Goal: Task Accomplishment & Management: Manage account settings

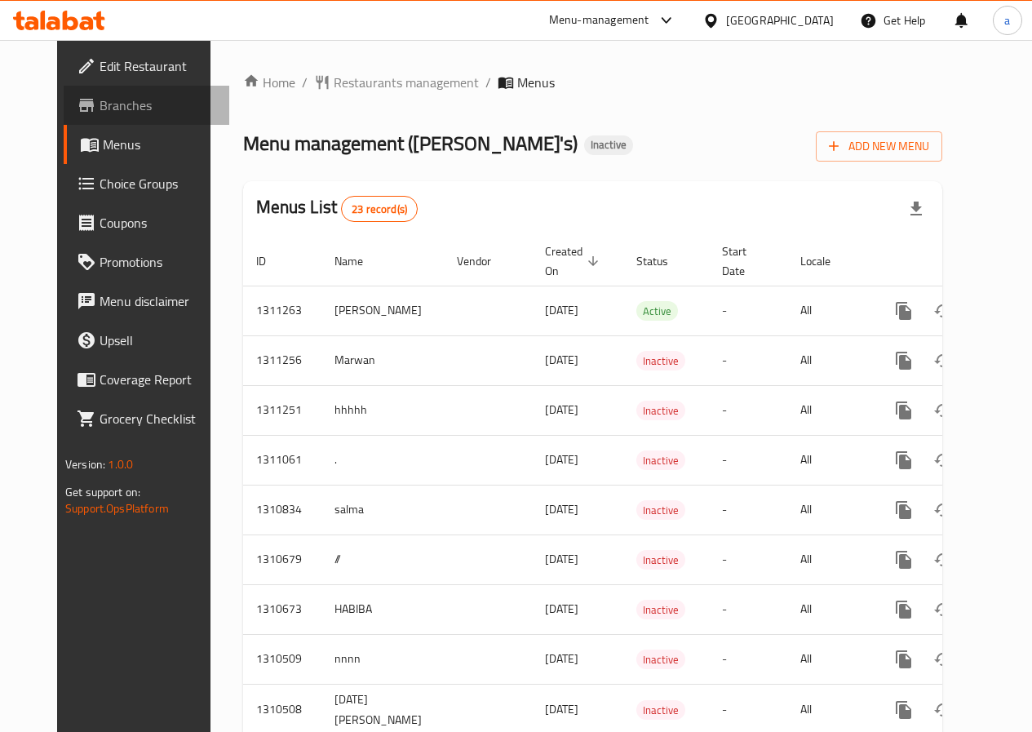
click at [100, 113] on span "Branches" at bounding box center [158, 105] width 117 height 20
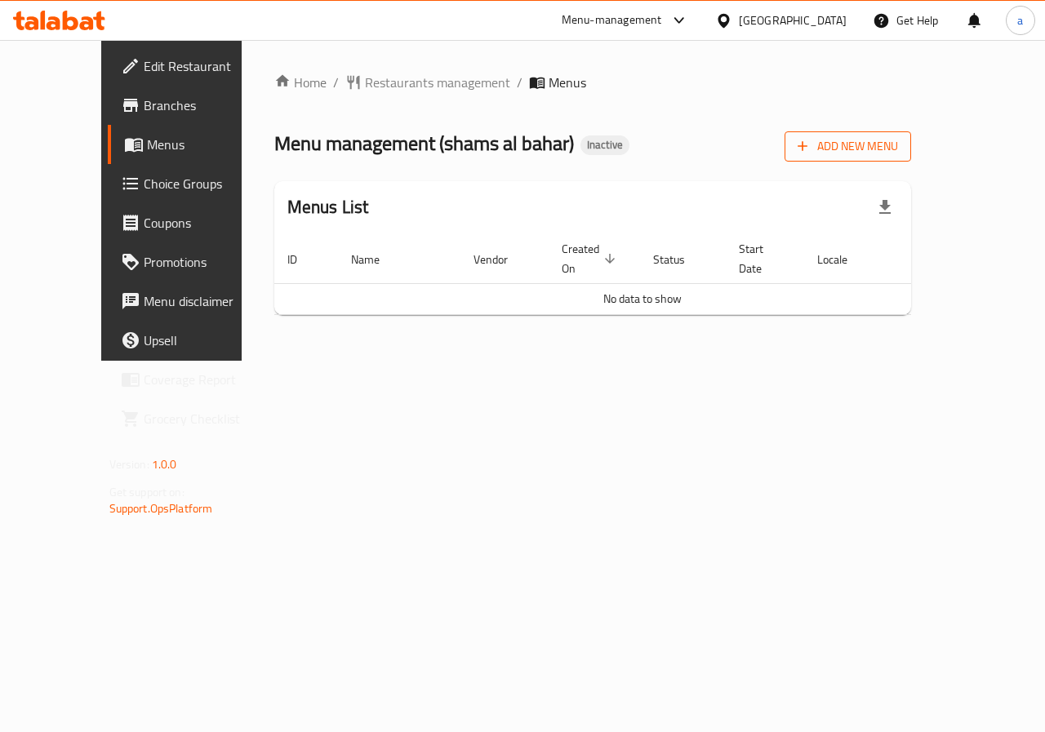
click at [898, 146] on span "Add New Menu" at bounding box center [847, 146] width 100 height 20
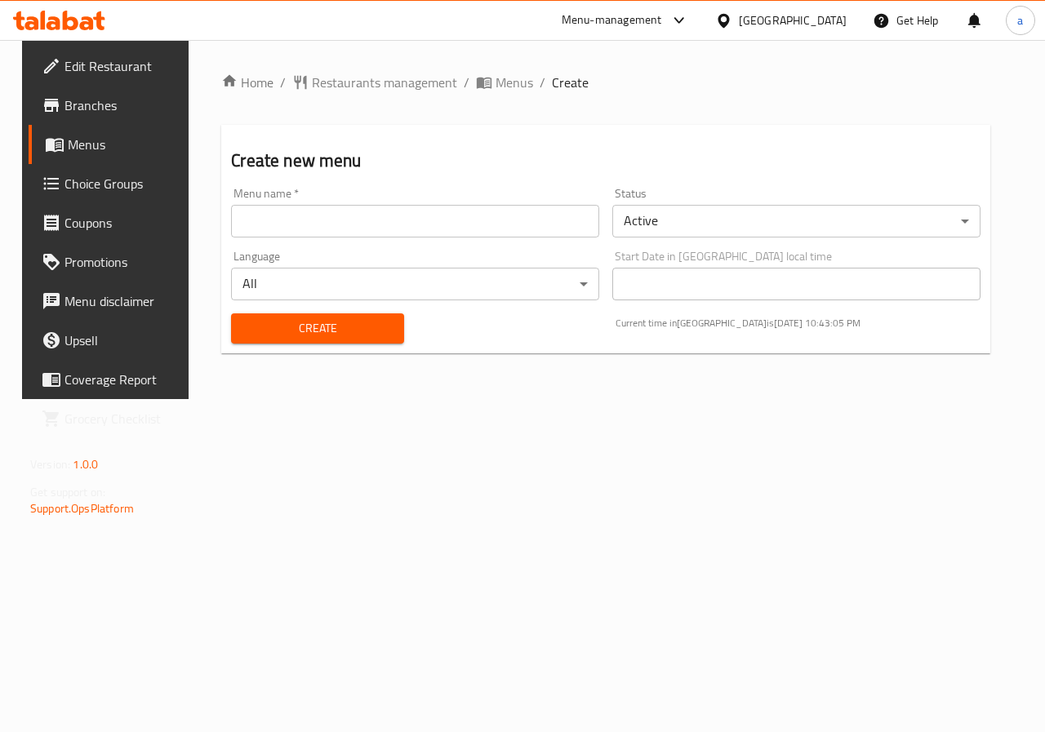
click at [570, 209] on input "text" at bounding box center [415, 221] width 368 height 33
type input "[DATE]"
click at [380, 331] on span "Create" at bounding box center [317, 328] width 146 height 20
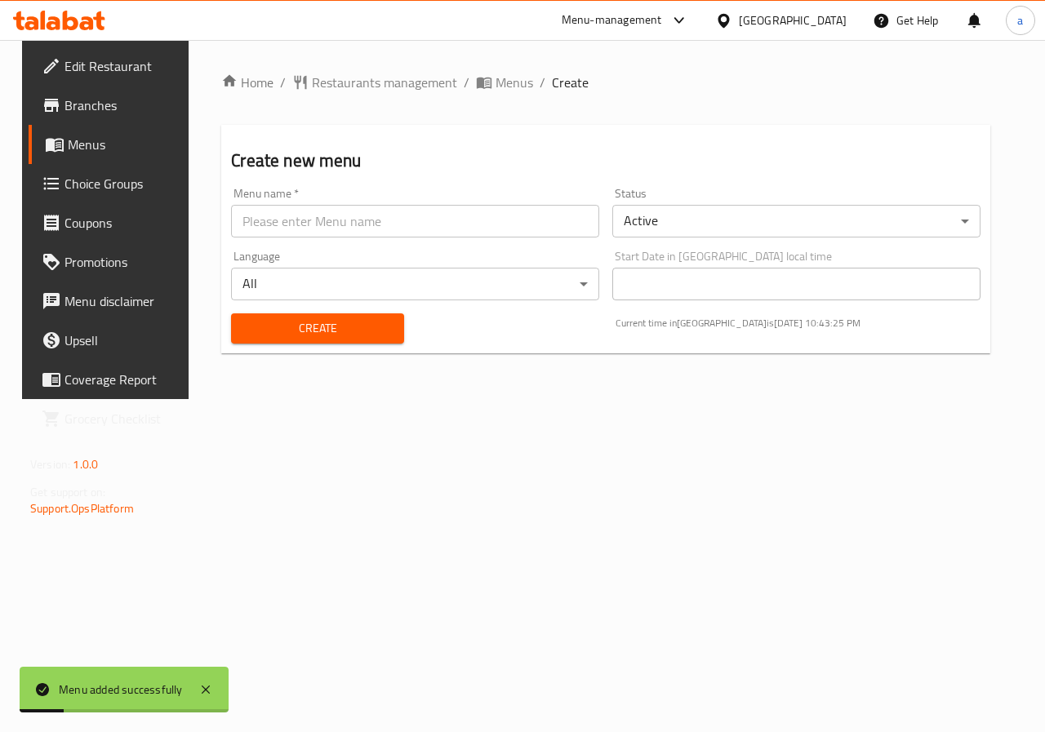
click at [68, 150] on span "Menus" at bounding box center [126, 145] width 116 height 20
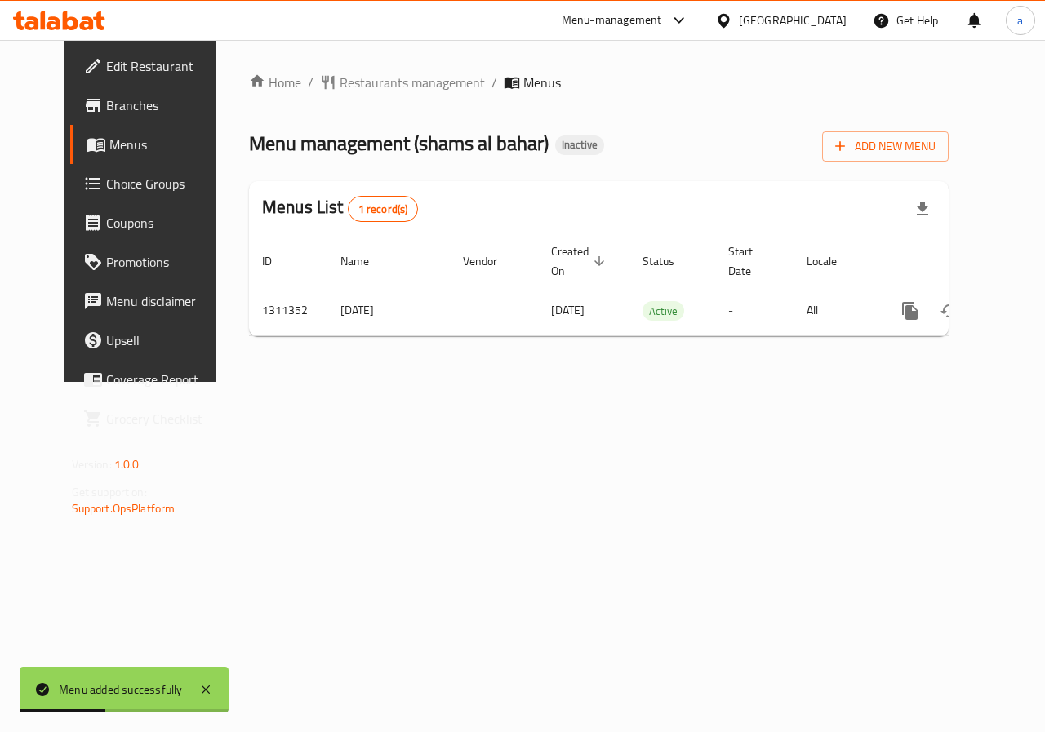
scroll to position [0, 6]
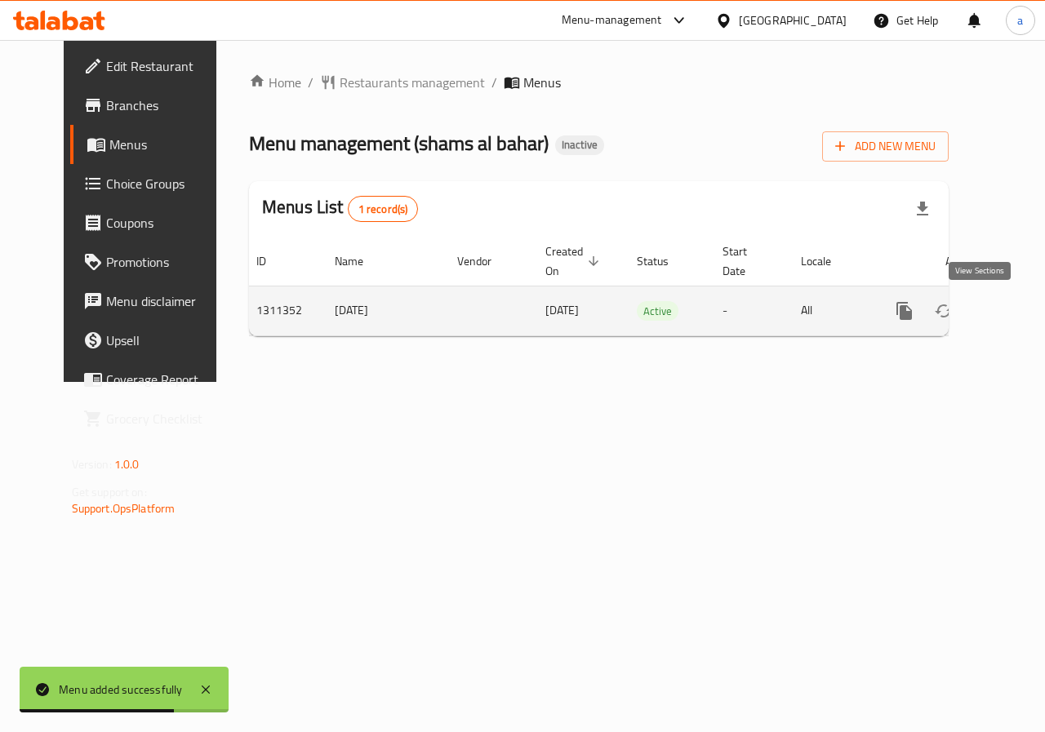
click at [1012, 308] on icon "enhanced table" at bounding box center [1022, 311] width 20 height 20
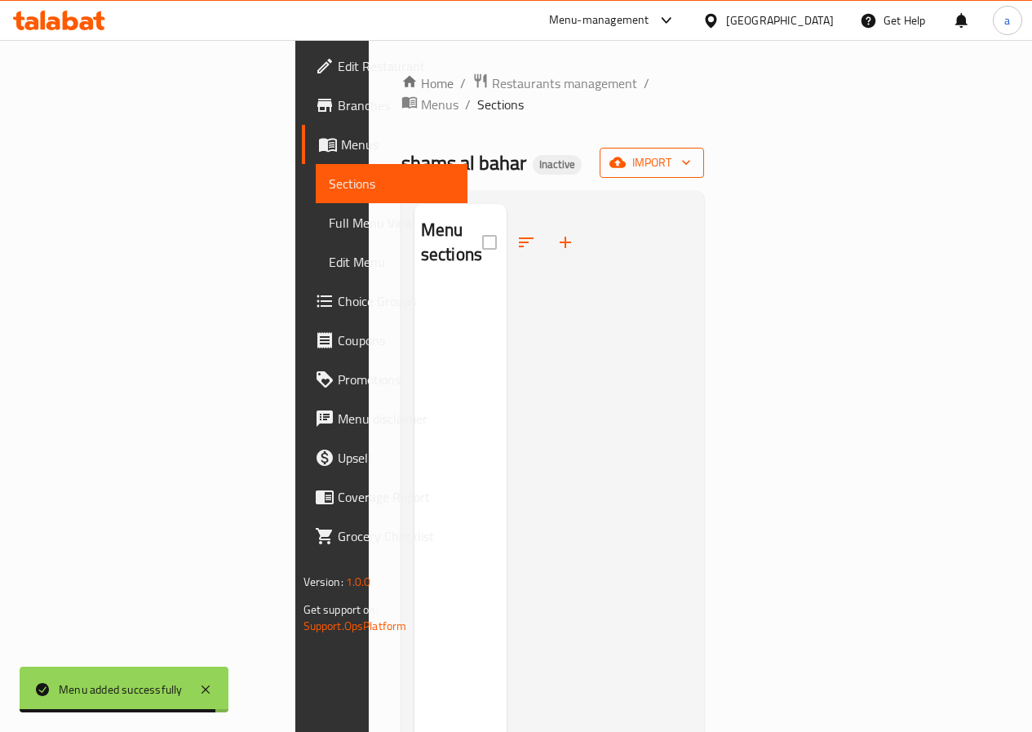
click at [691, 153] on span "import" at bounding box center [652, 163] width 78 height 20
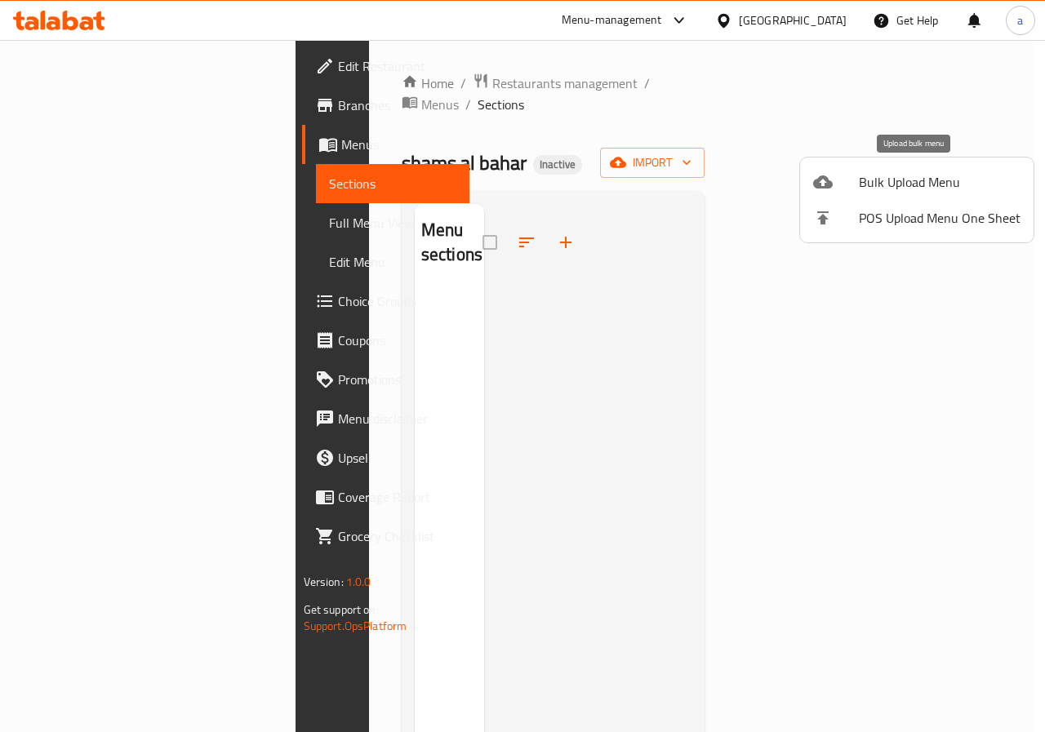
click at [951, 184] on span "Bulk Upload Menu" at bounding box center [940, 182] width 162 height 20
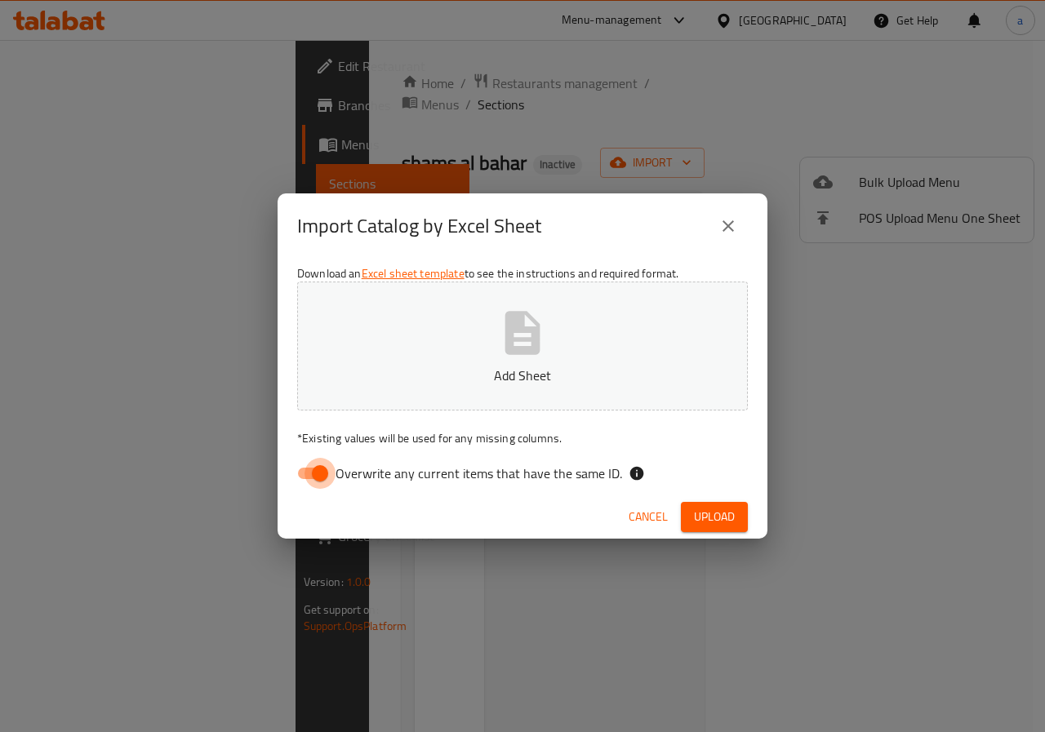
click at [302, 475] on input "Overwrite any current items that have the same ID." at bounding box center [319, 473] width 93 height 31
checkbox input "false"
click at [717, 518] on span "Upload" at bounding box center [714, 517] width 41 height 20
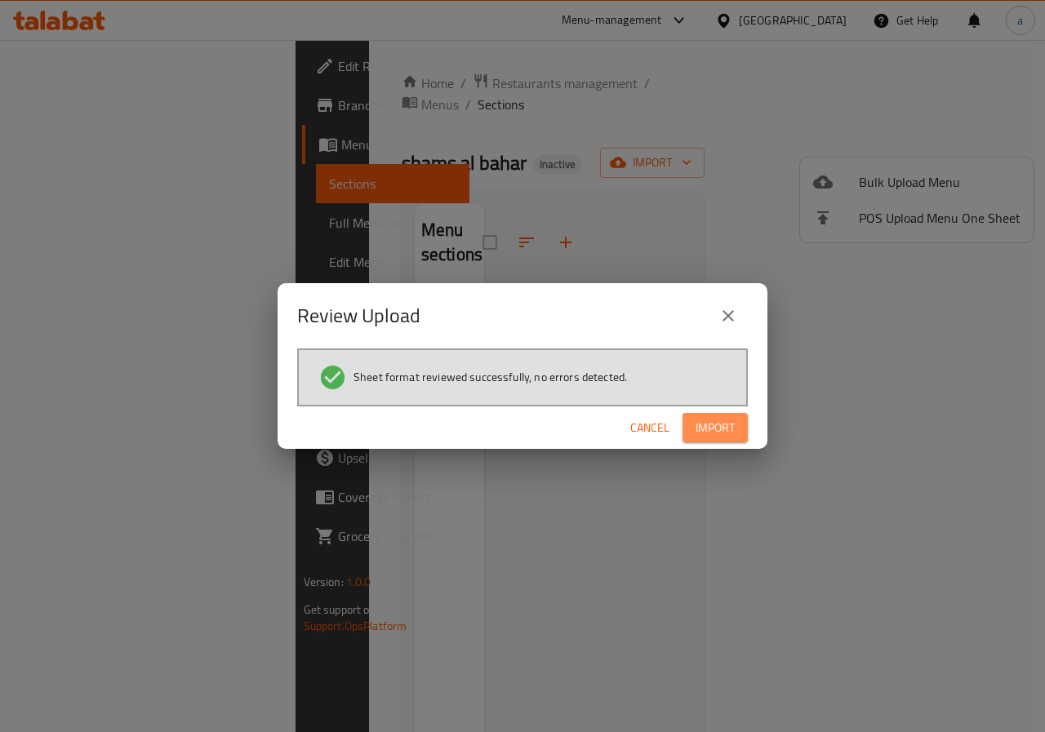
click at [700, 418] on span "Import" at bounding box center [714, 428] width 39 height 20
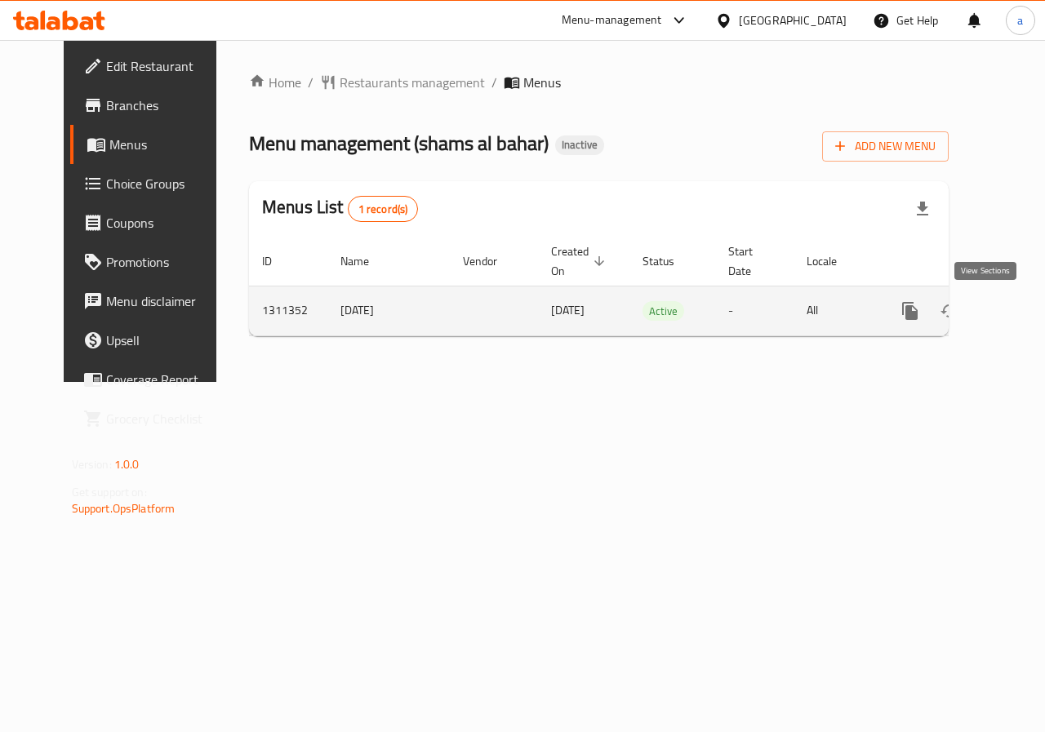
click at [1018, 304] on icon "enhanced table" at bounding box center [1028, 311] width 20 height 20
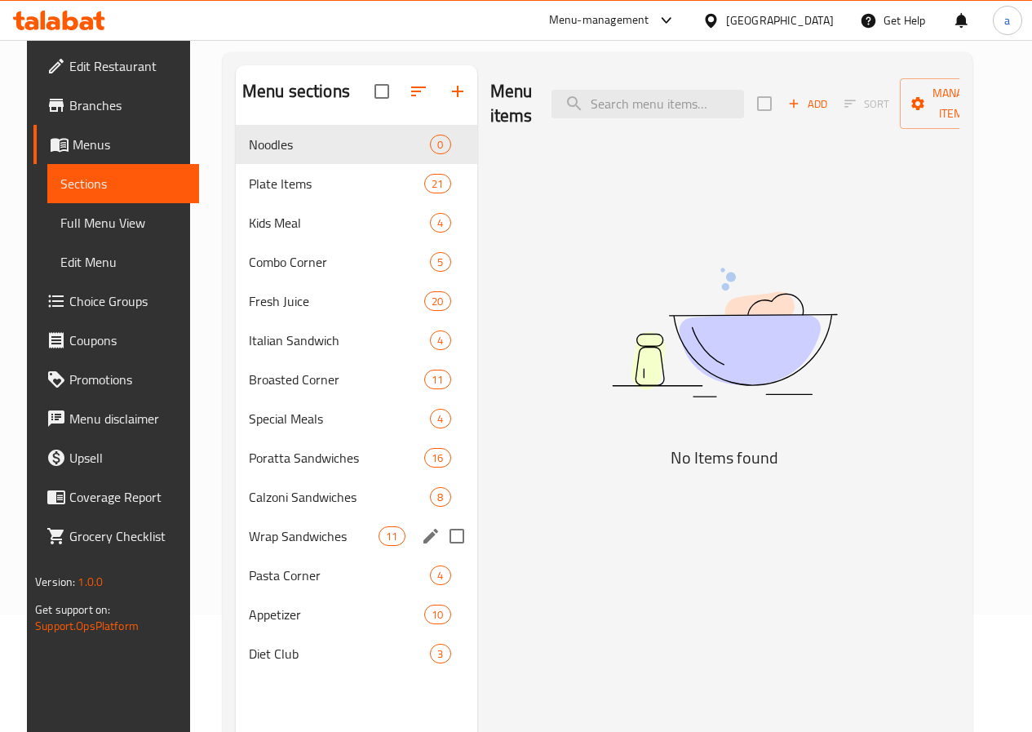
scroll to position [82, 0]
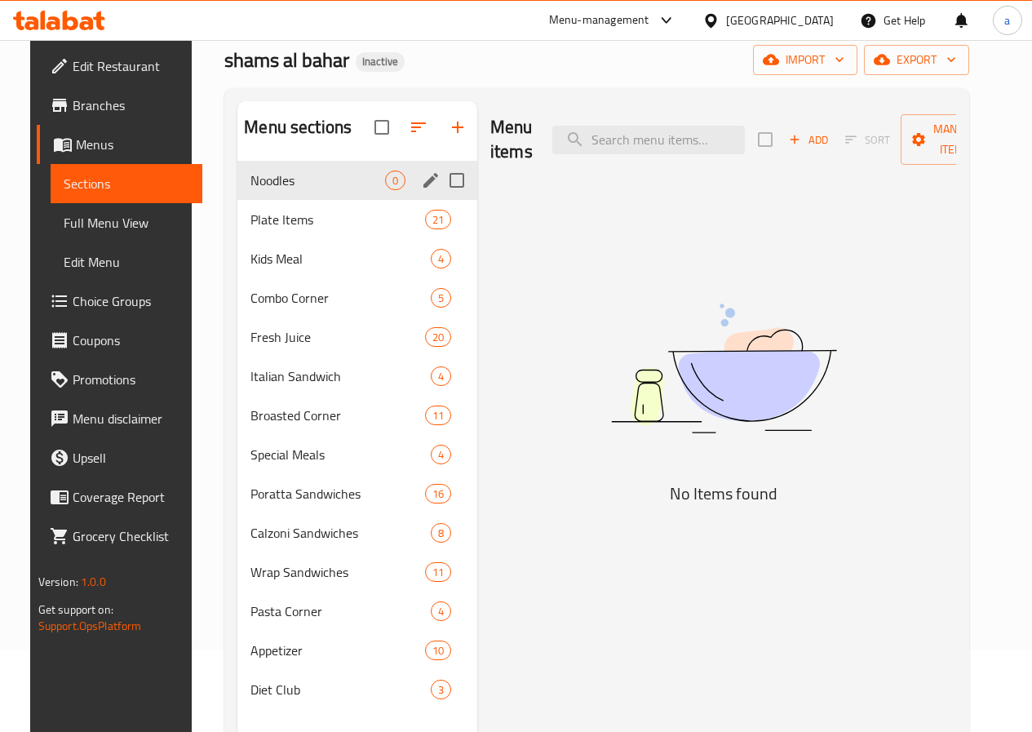
click at [440, 198] on input "Menu sections" at bounding box center [457, 180] width 34 height 34
checkbox input "true"
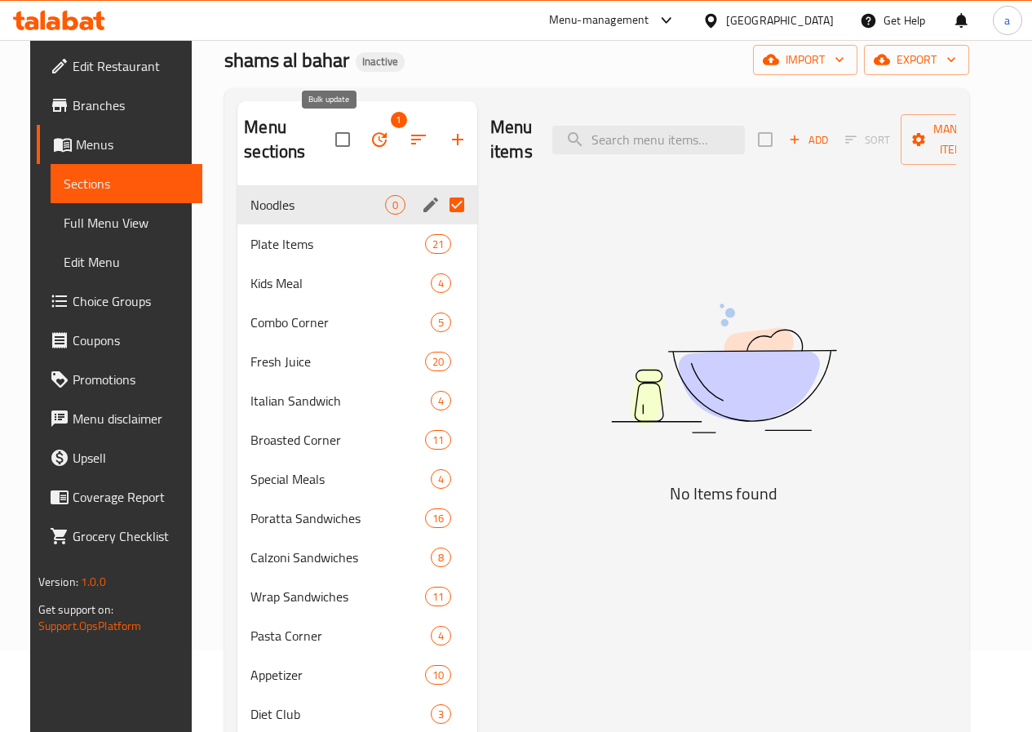
click at [372, 133] on icon "button" at bounding box center [379, 139] width 15 height 15
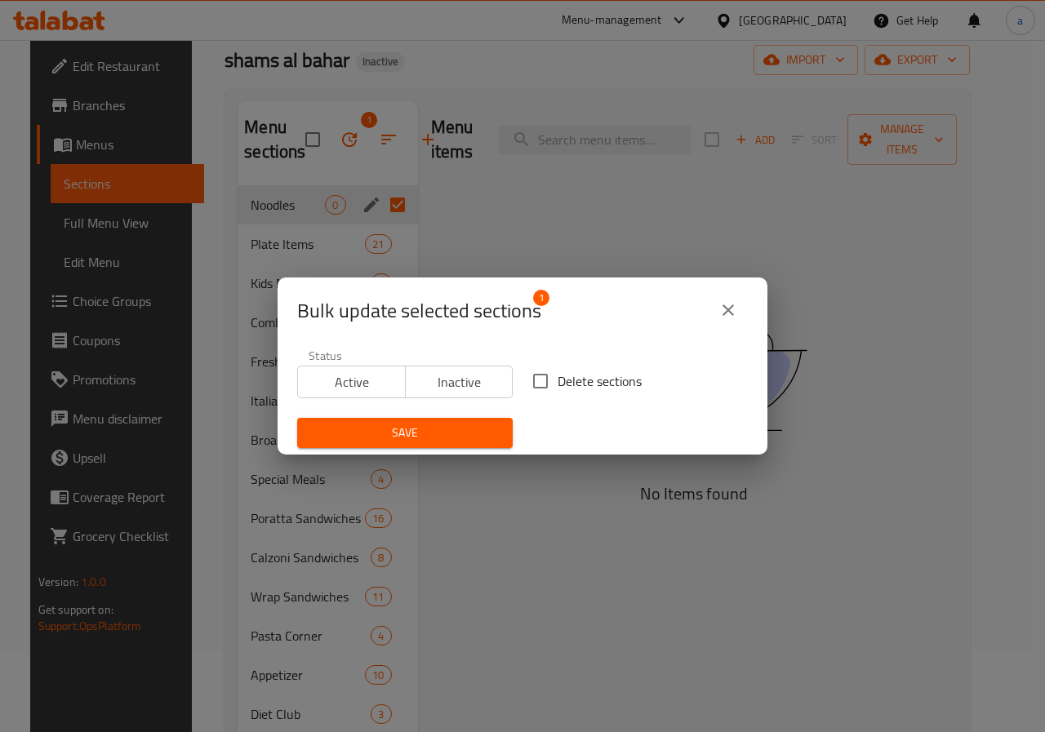
click at [535, 386] on input "Delete sections" at bounding box center [540, 381] width 34 height 34
checkbox input "true"
click at [457, 423] on span "Save" at bounding box center [404, 433] width 189 height 20
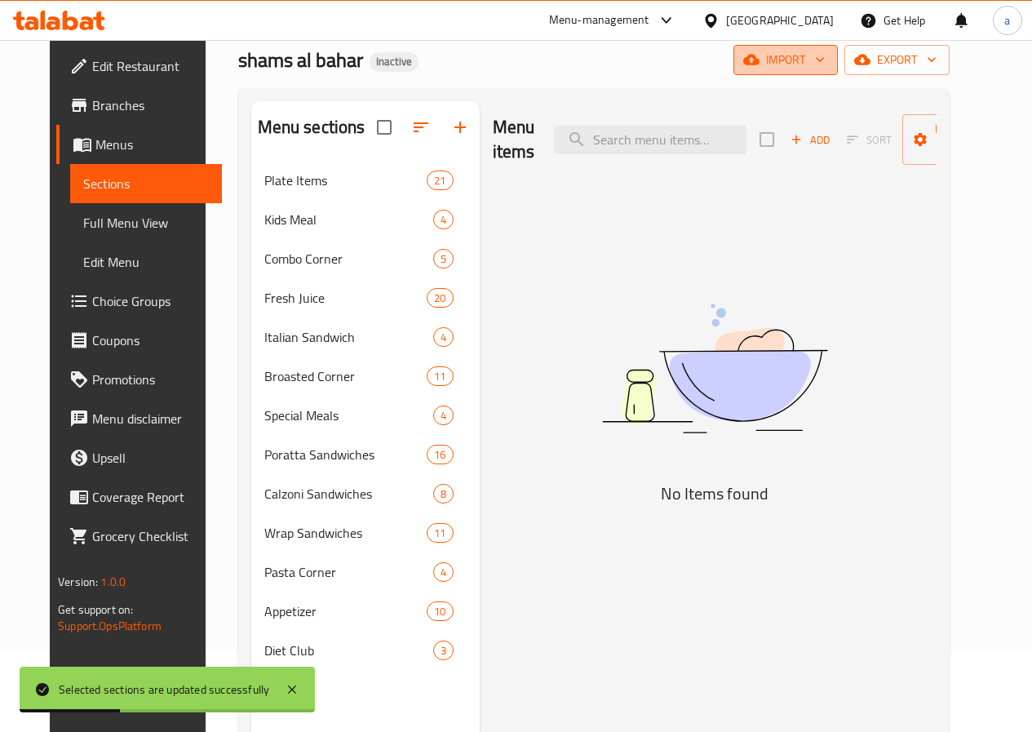
click at [838, 72] on button "import" at bounding box center [786, 60] width 104 height 30
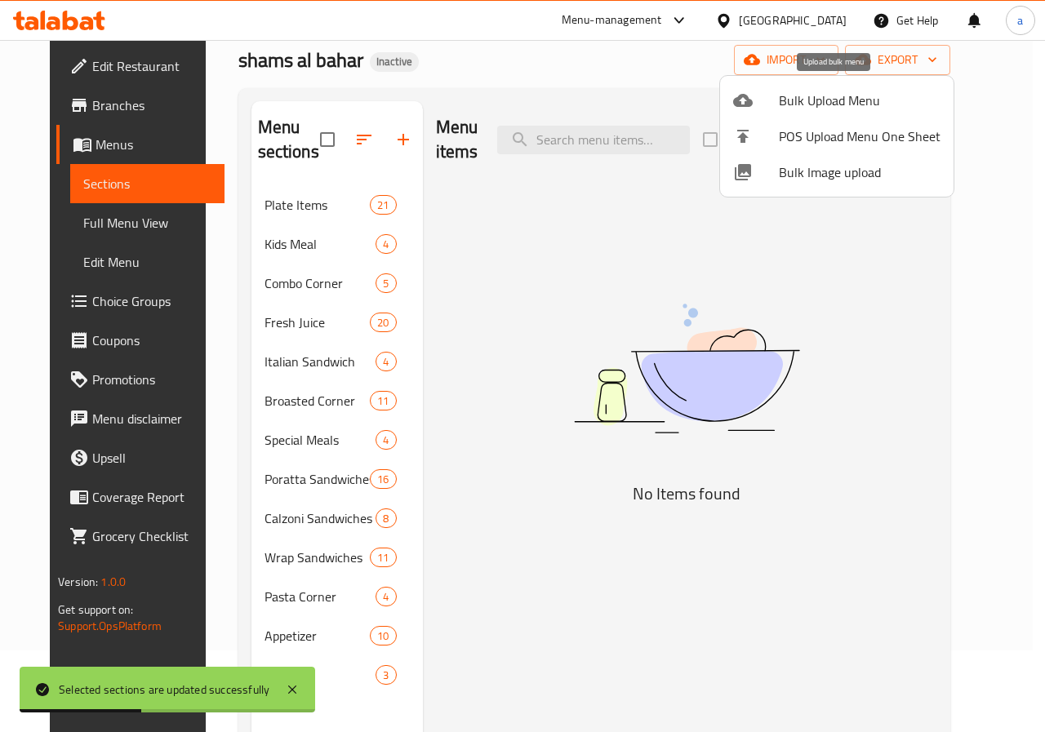
click at [814, 100] on span "Bulk Upload Menu" at bounding box center [860, 101] width 162 height 20
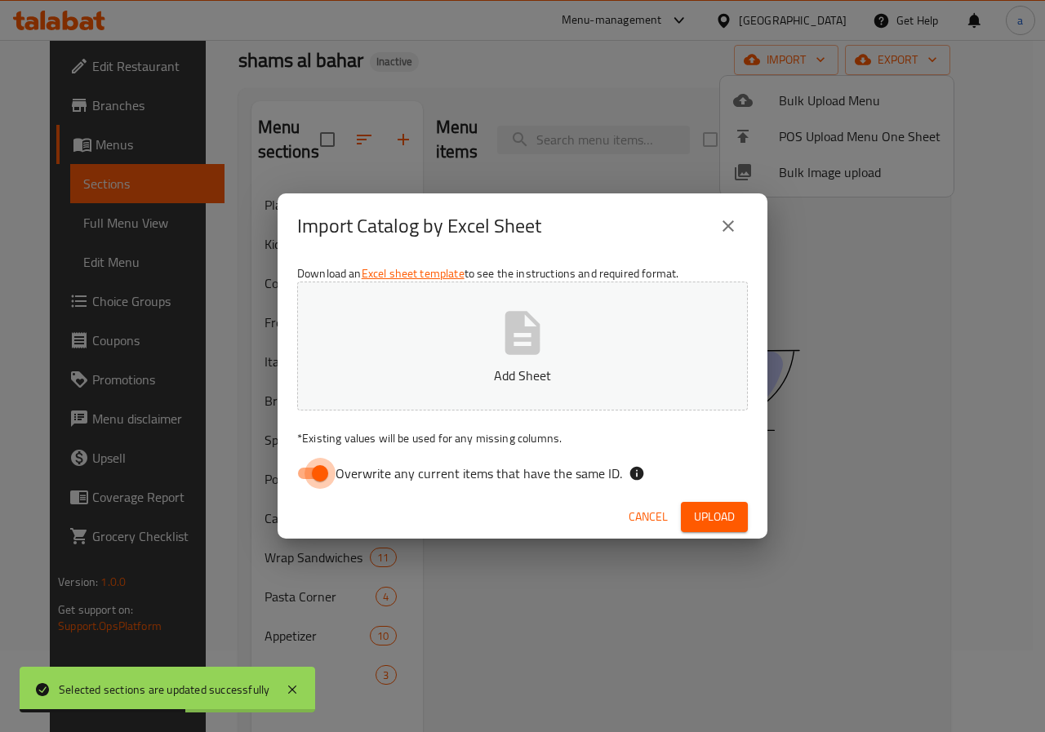
click at [317, 473] on input "Overwrite any current items that have the same ID." at bounding box center [319, 473] width 93 height 31
checkbox input "false"
click at [715, 512] on span "Upload" at bounding box center [714, 517] width 41 height 20
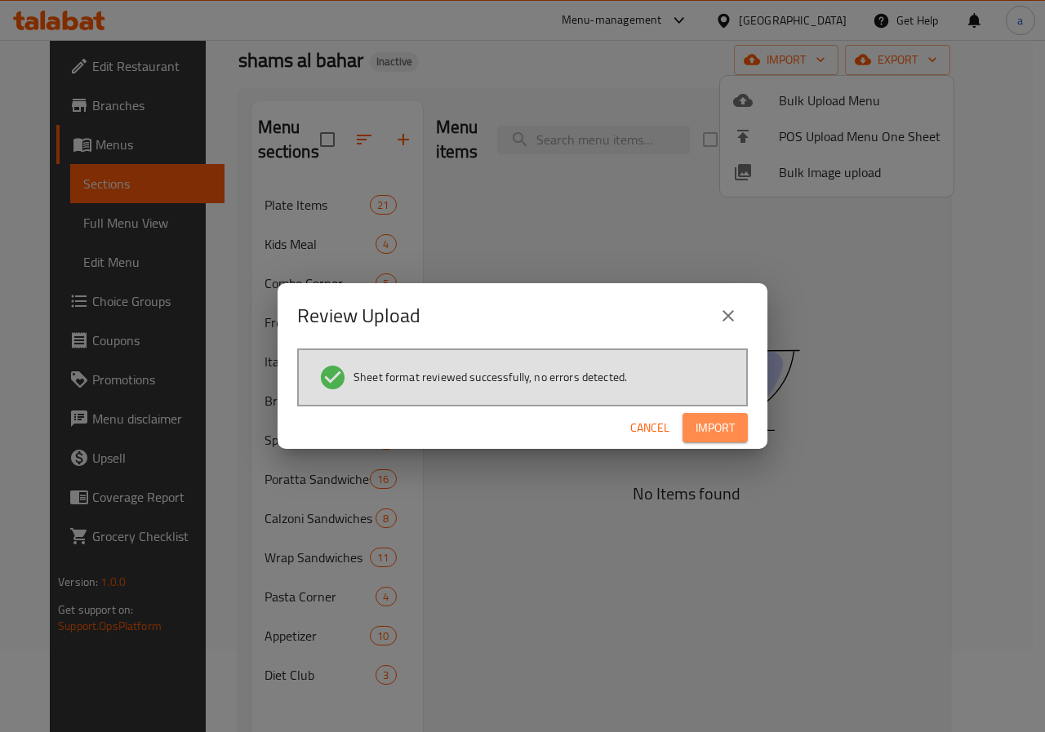
click at [717, 428] on span "Import" at bounding box center [714, 428] width 39 height 20
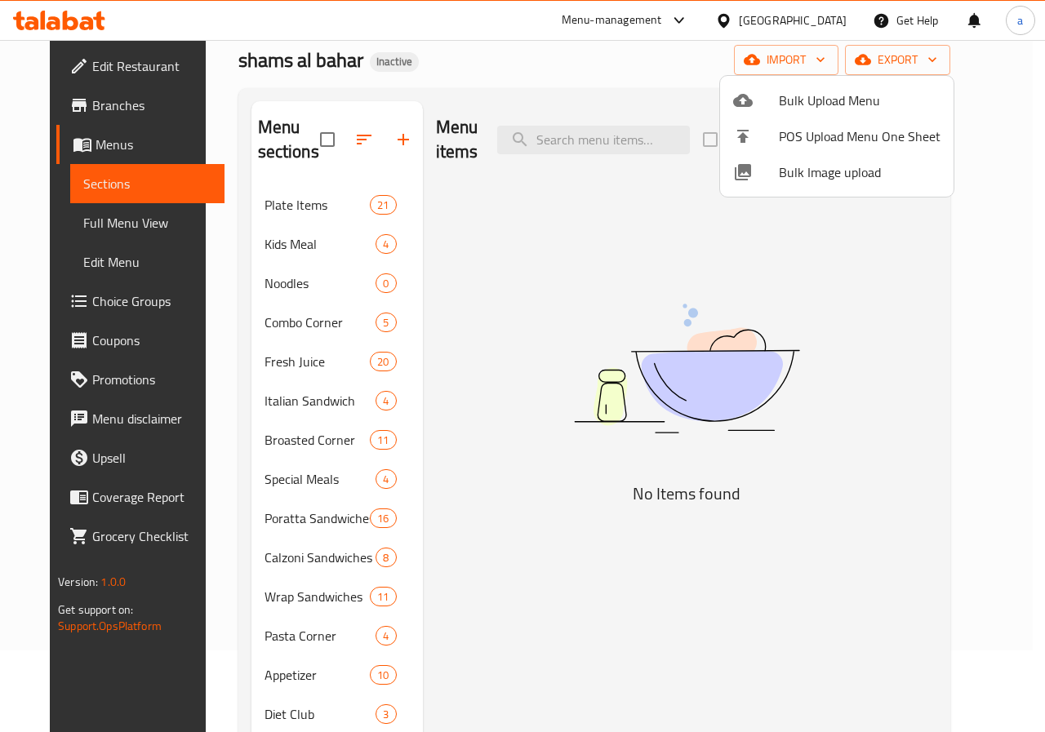
click at [284, 285] on div at bounding box center [522, 366] width 1045 height 732
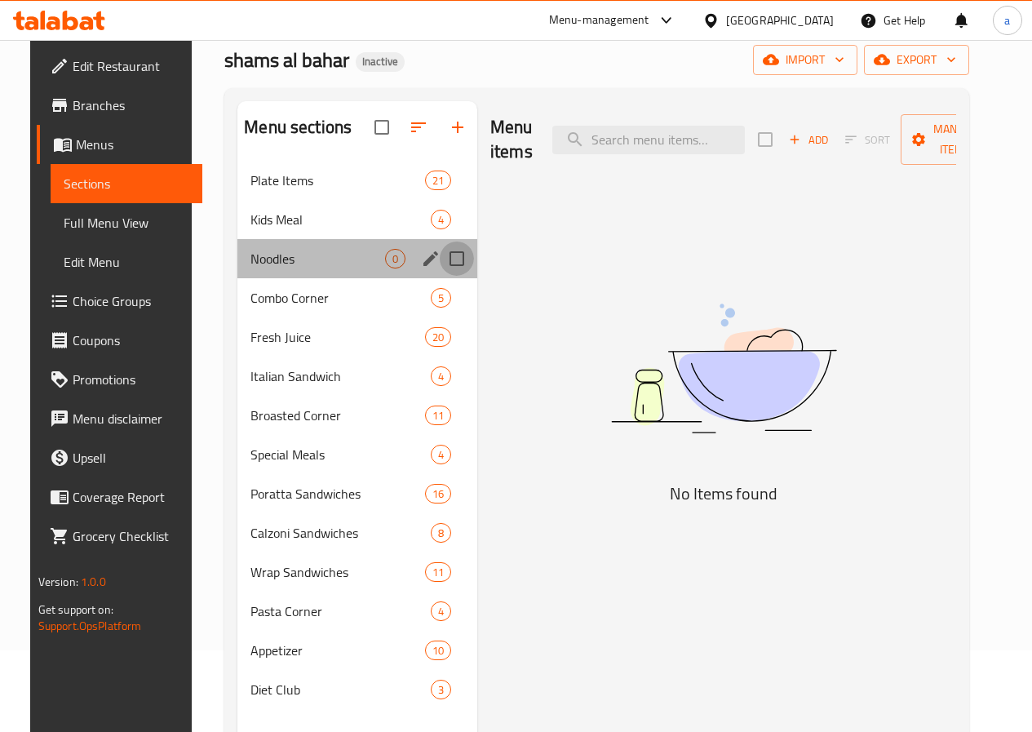
click at [440, 276] on input "Menu sections" at bounding box center [457, 259] width 34 height 34
checkbox input "true"
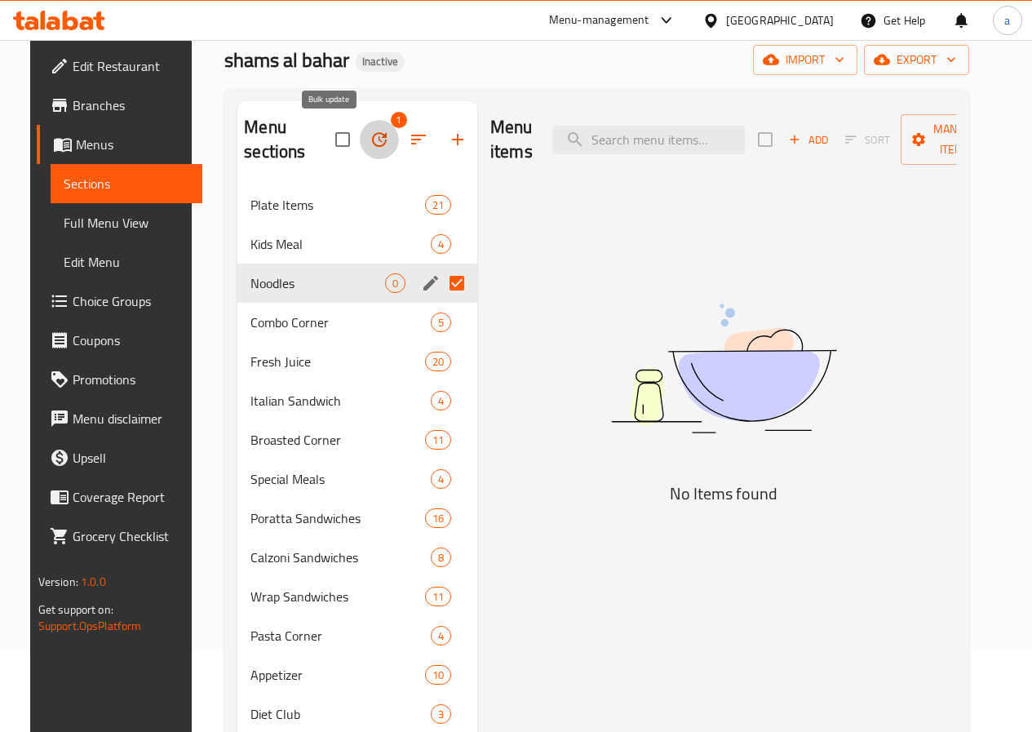
click at [372, 137] on icon "button" at bounding box center [379, 139] width 15 height 15
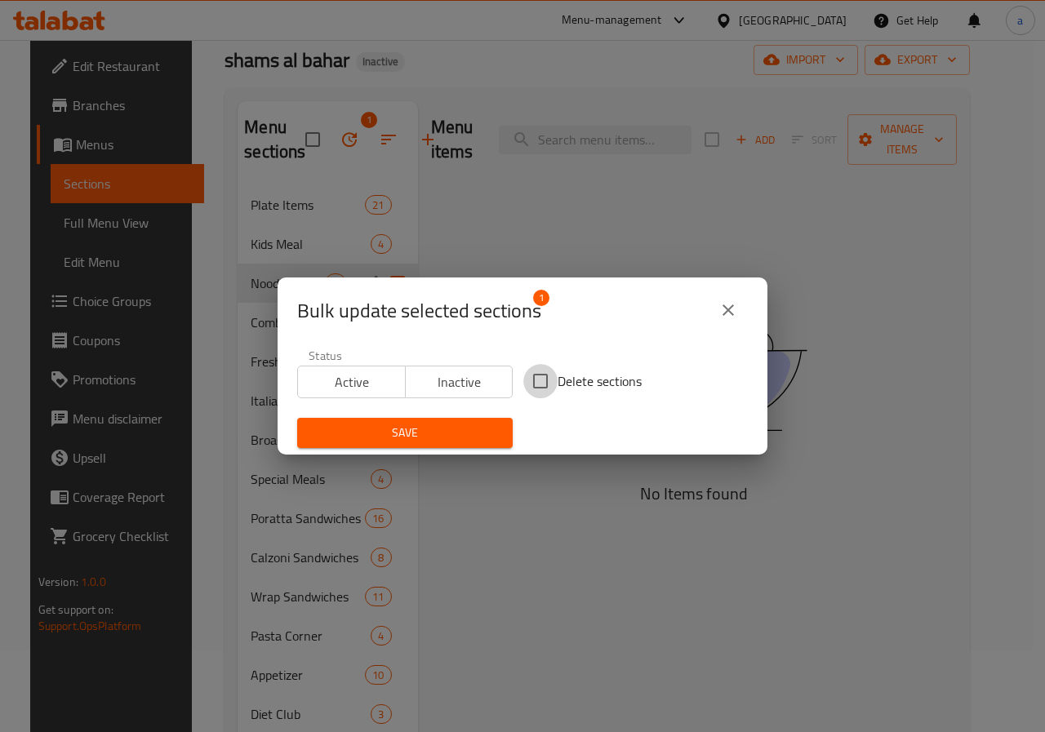
click at [534, 383] on input "Delete sections" at bounding box center [540, 381] width 34 height 34
checkbox input "true"
click at [460, 422] on button "Save" at bounding box center [404, 433] width 215 height 30
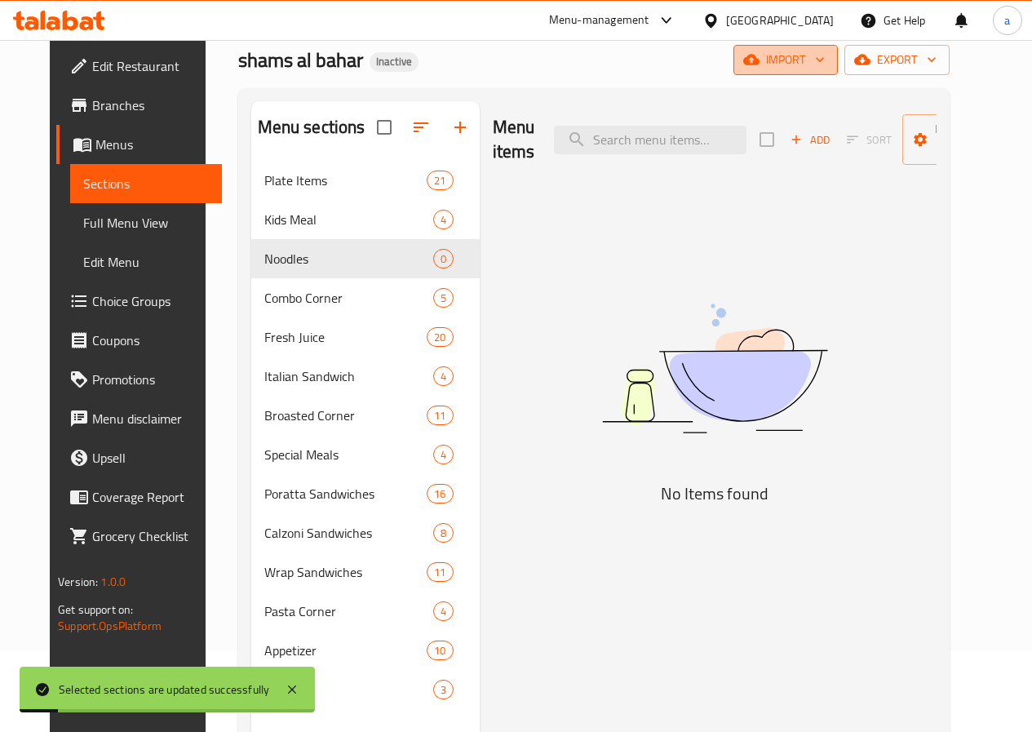
click at [825, 73] on button "import" at bounding box center [786, 60] width 104 height 30
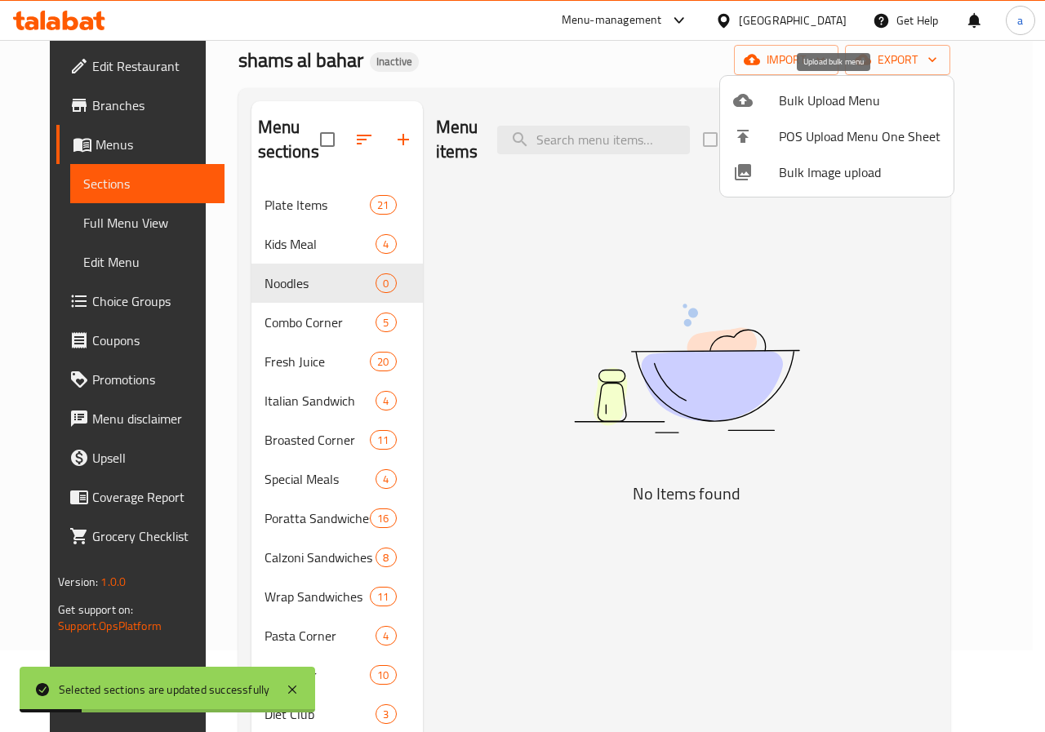
click at [792, 103] on span "Bulk Upload Menu" at bounding box center [860, 101] width 162 height 20
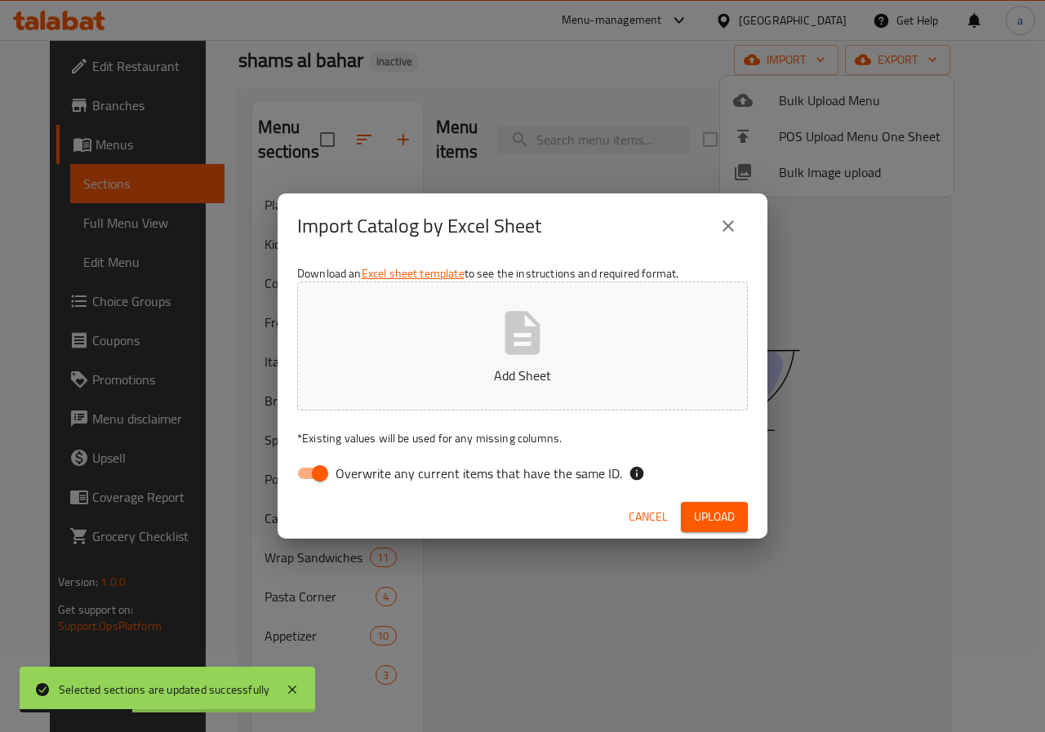
click at [324, 474] on input "Overwrite any current items that have the same ID." at bounding box center [319, 473] width 93 height 31
checkbox input "false"
click at [701, 522] on span "Upload" at bounding box center [714, 517] width 41 height 20
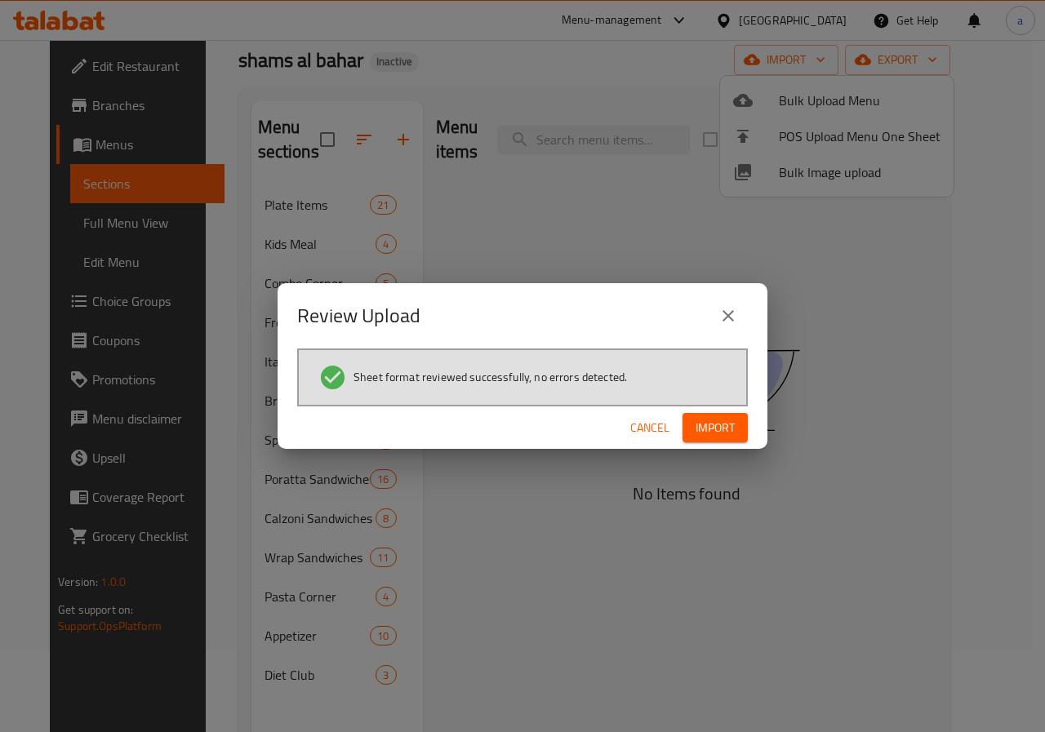
click at [727, 420] on span "Import" at bounding box center [714, 428] width 39 height 20
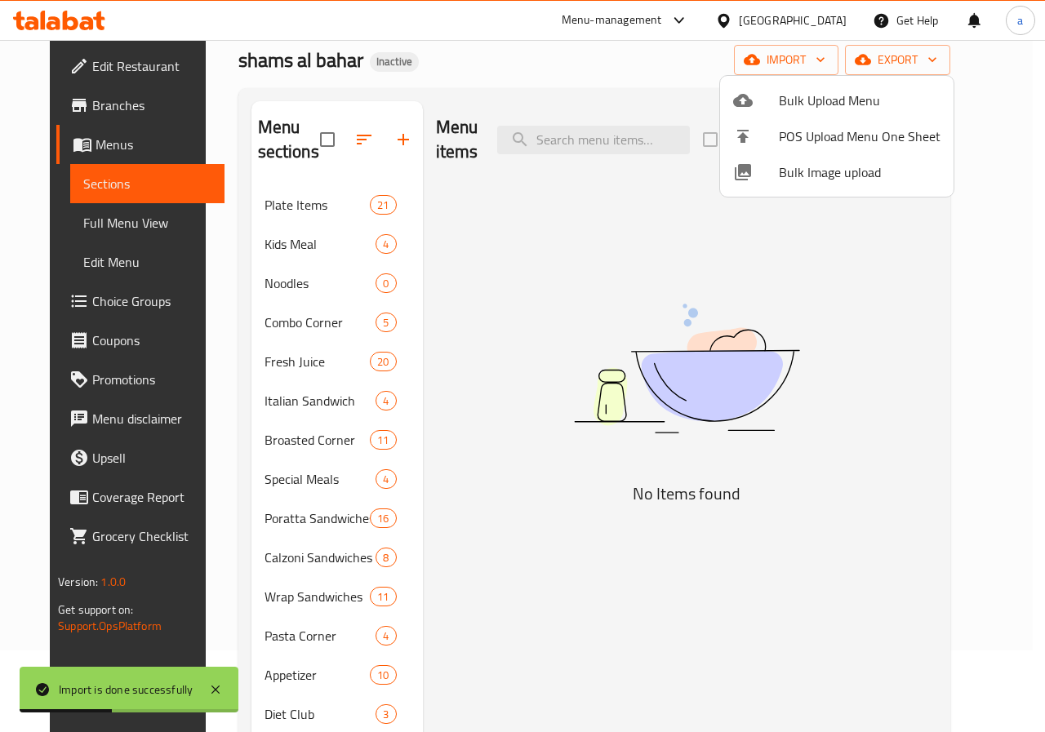
click at [260, 283] on div at bounding box center [522, 366] width 1045 height 732
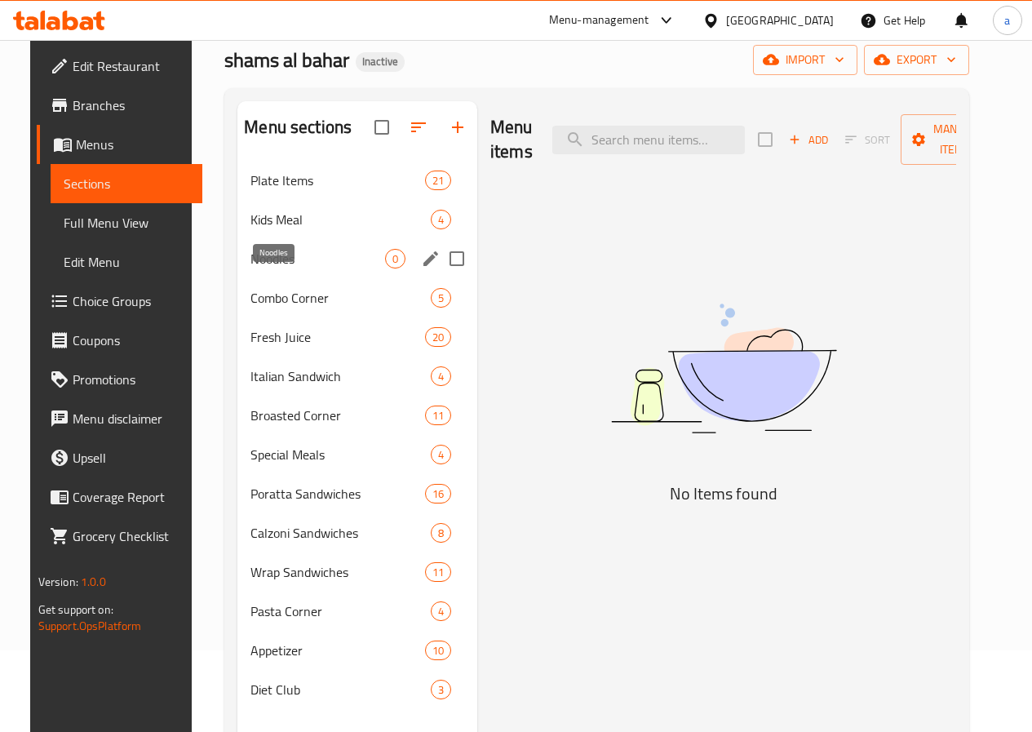
click at [277, 269] on span "Noodles" at bounding box center [318, 259] width 135 height 20
click at [421, 269] on icon "edit" at bounding box center [431, 259] width 20 height 20
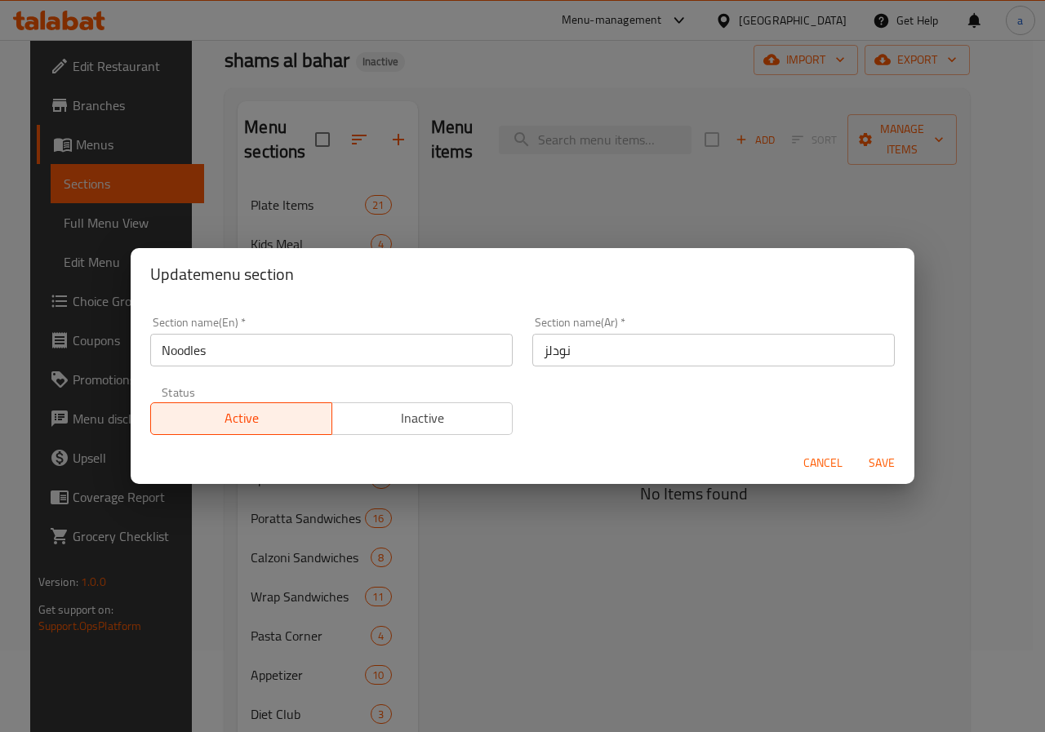
click at [823, 464] on span "Cancel" at bounding box center [822, 463] width 39 height 20
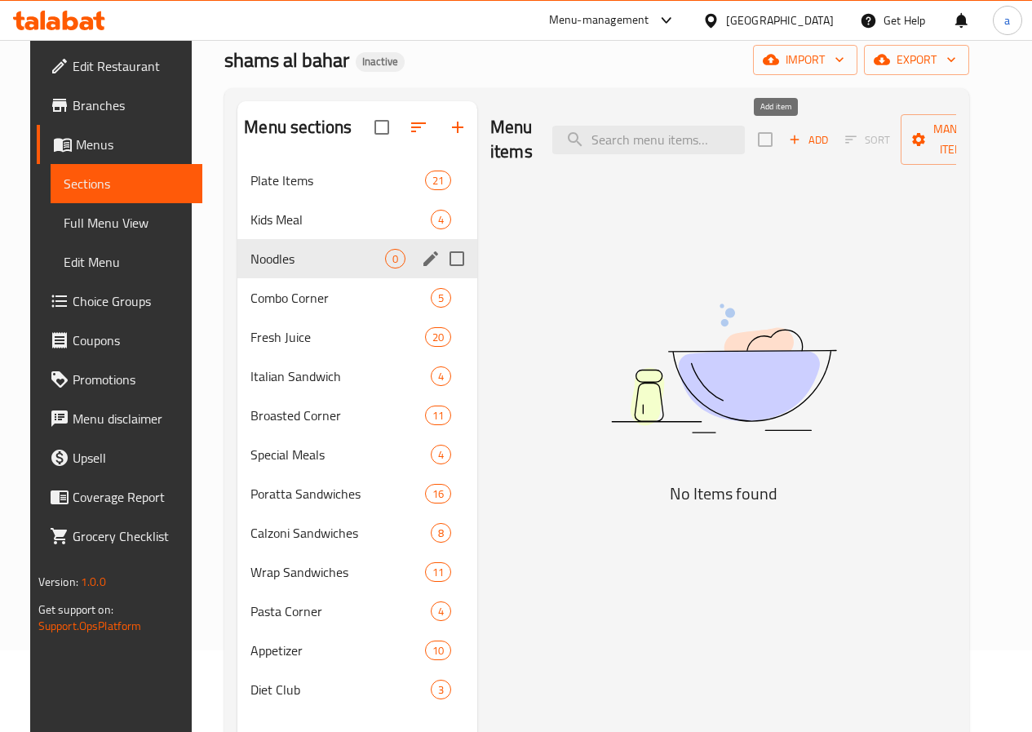
click at [788, 144] on icon "button" at bounding box center [795, 139] width 15 height 15
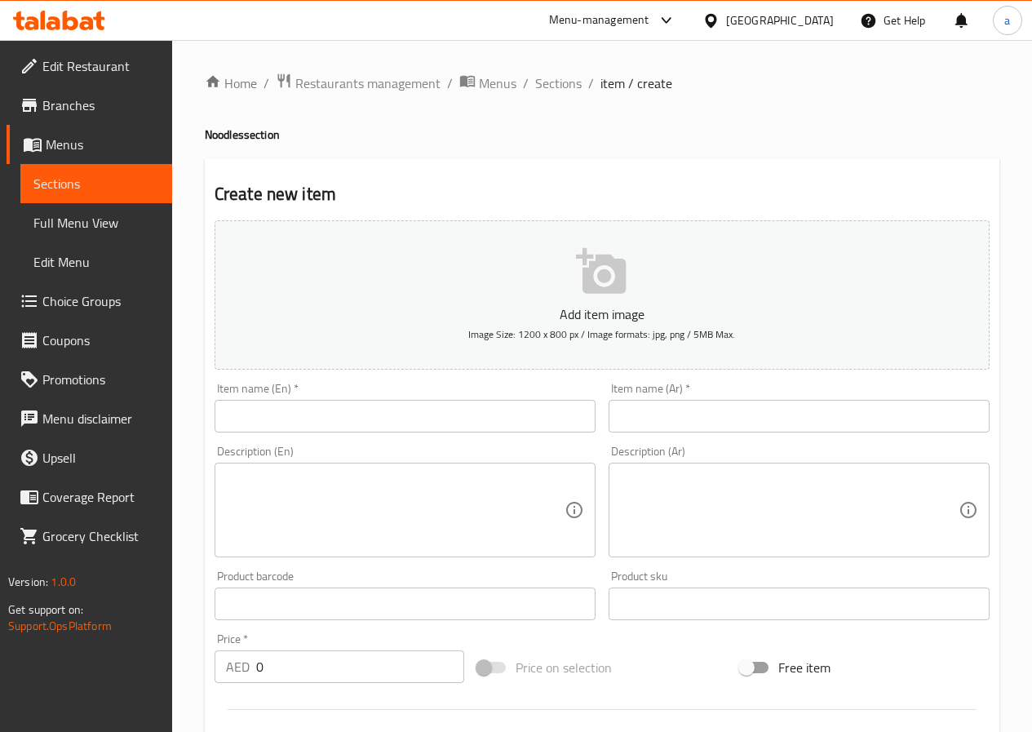
click at [344, 413] on input "text" at bounding box center [405, 416] width 381 height 33
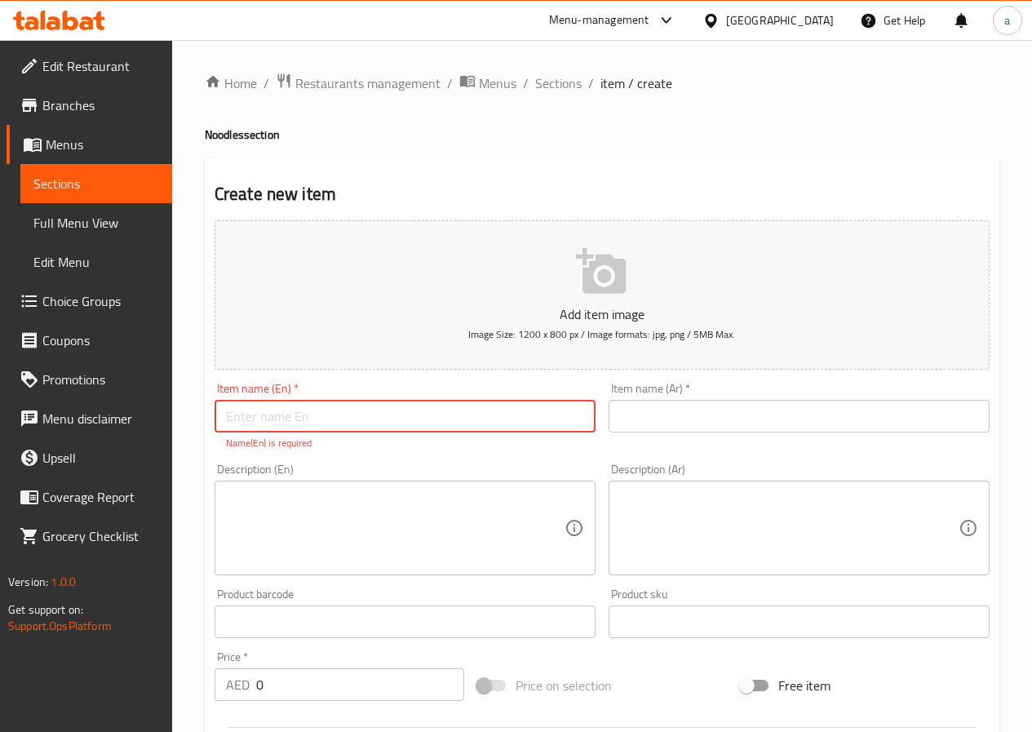
paste input "Prawns Noodles"
type input "Prawns Noodles"
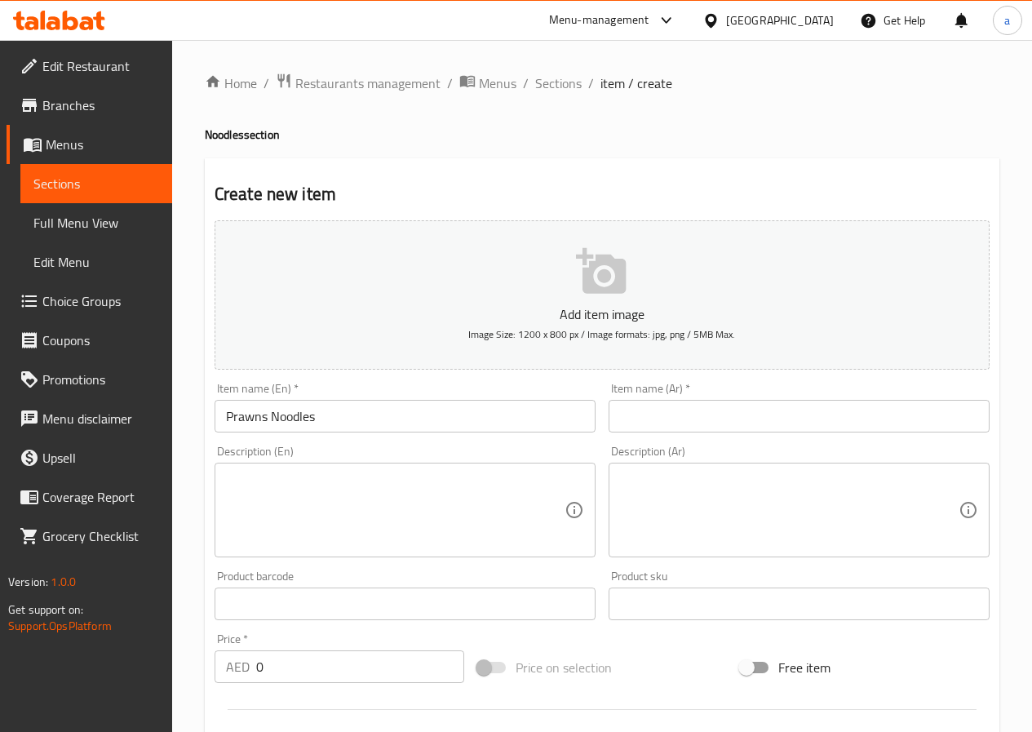
click at [730, 418] on input "text" at bounding box center [799, 416] width 381 height 33
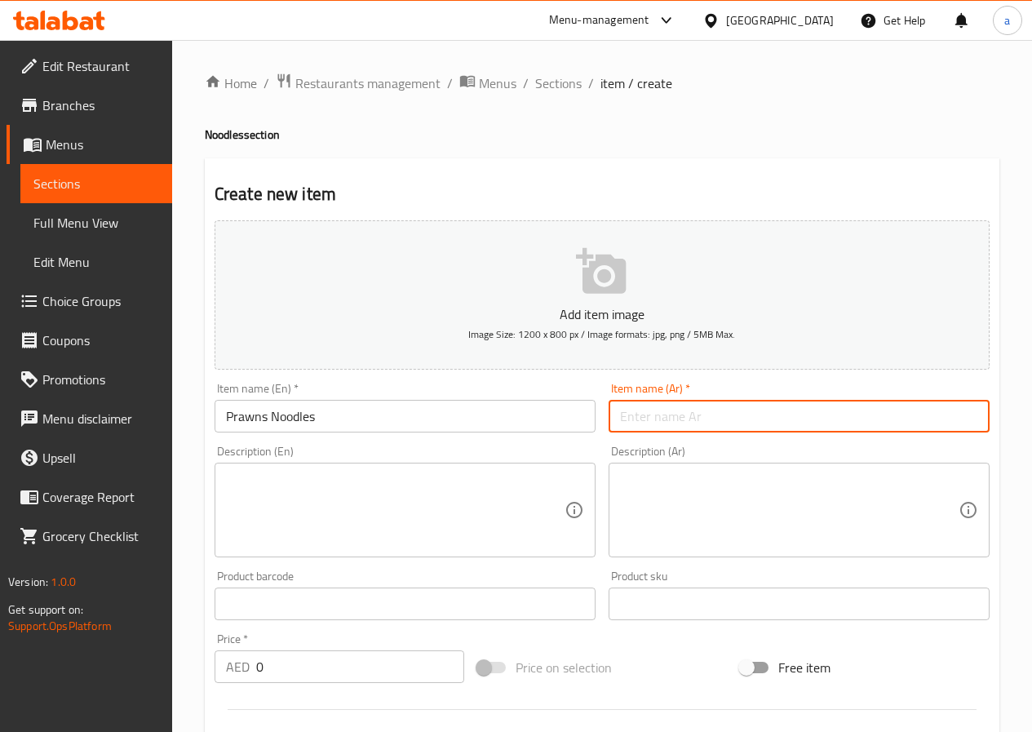
paste input "نودلز روبيان"
type input "نودلز روبيان"
click at [479, 500] on textarea at bounding box center [395, 511] width 339 height 78
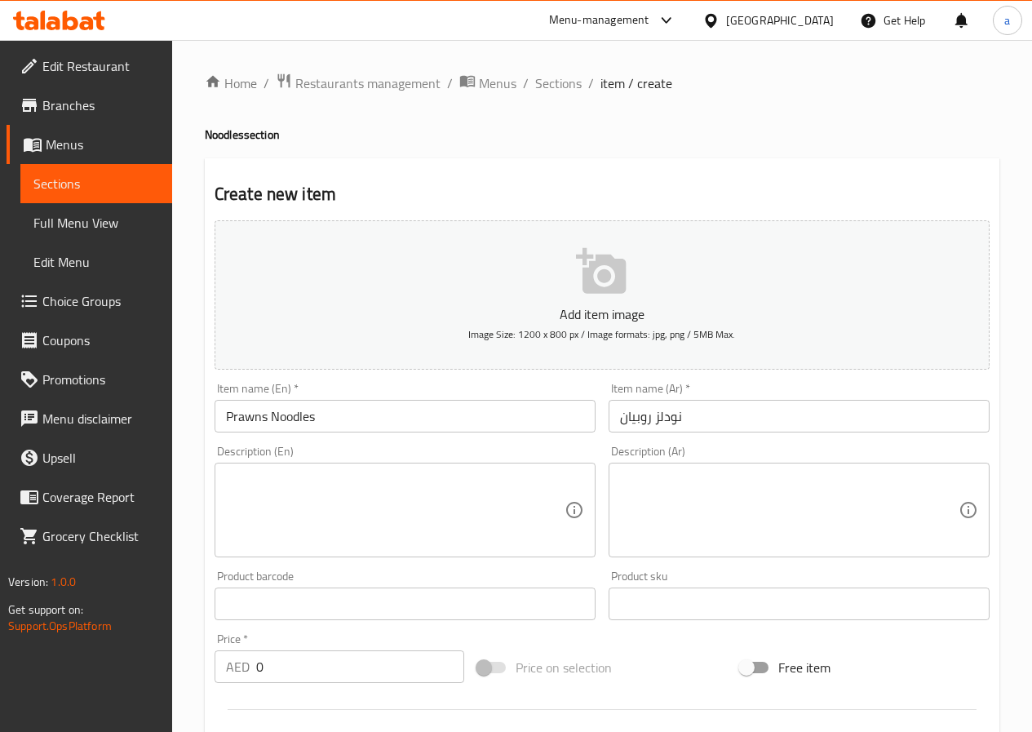
click at [393, 487] on textarea at bounding box center [395, 511] width 339 height 78
click at [486, 510] on textarea at bounding box center [395, 511] width 339 height 78
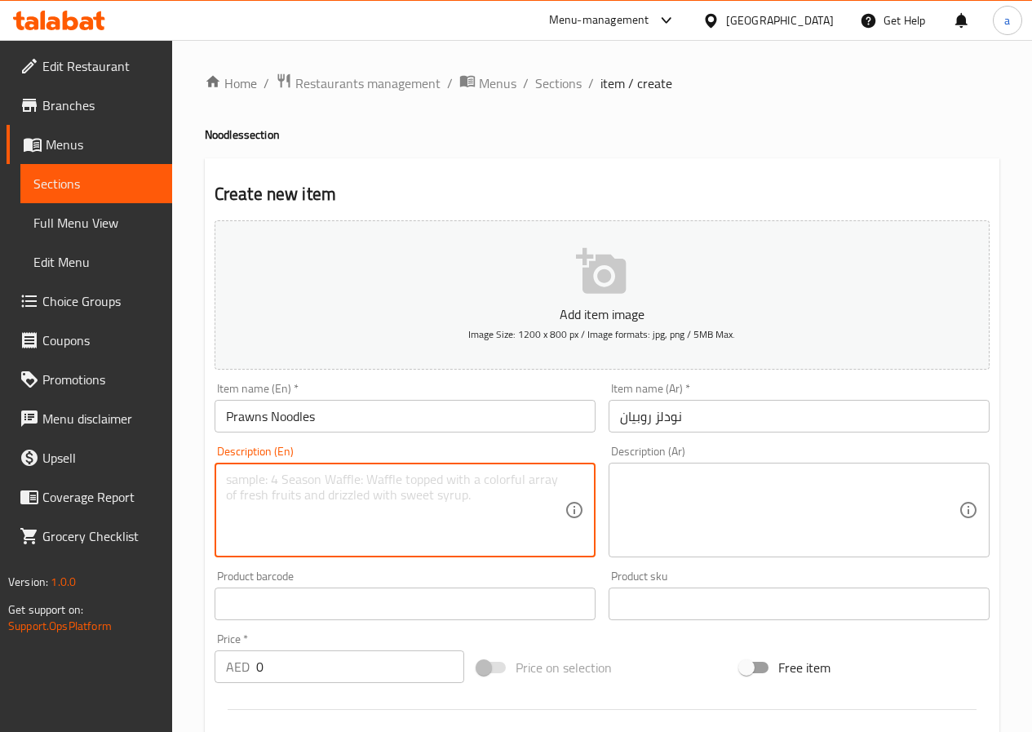
paste textarea "Stir-fried noodles with prawns, vegetables, and soy sauce for a savory taste.}"
type textarea "Stir-fried noodles with prawns, vegetables, and soy sauce for a savory taste"
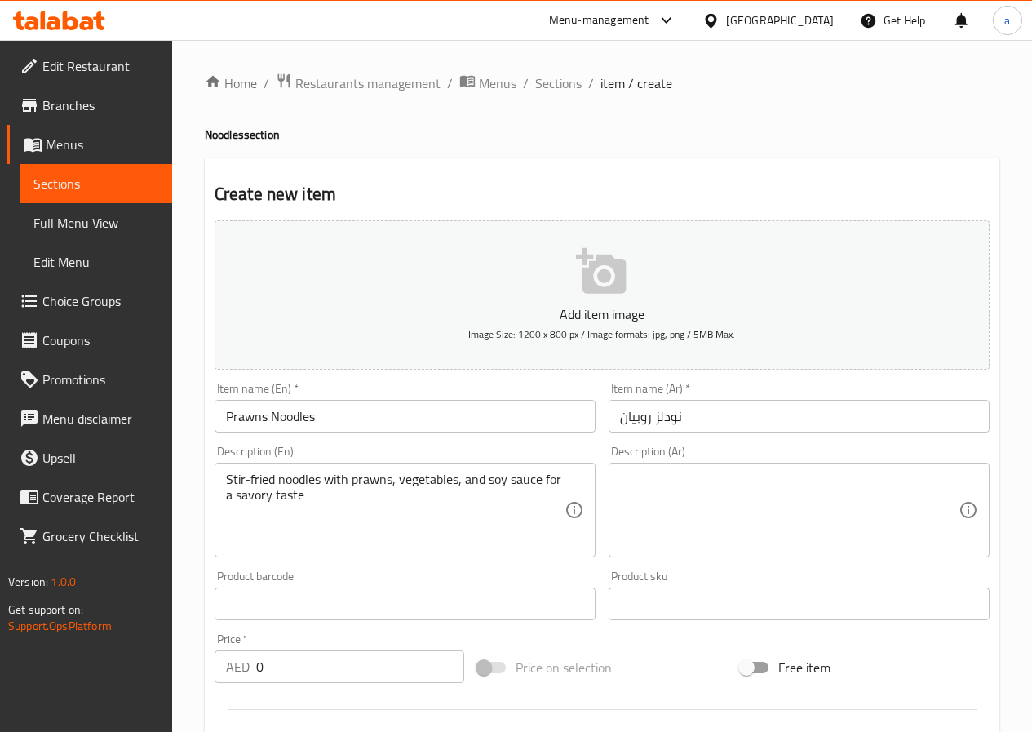
click at [810, 530] on textarea at bounding box center [789, 511] width 339 height 78
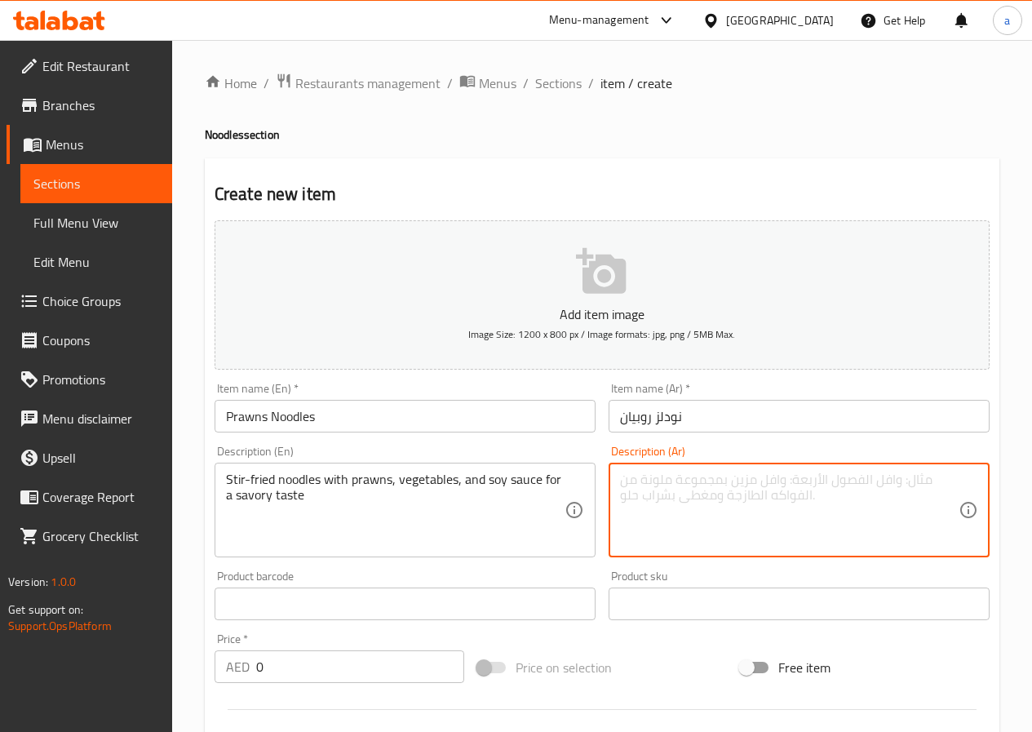
paste textarea "نودلز مقلية مع روبيان والخضروات وصلصة الصويا للحصول على مذاق مالح"
type textarea "نودلز مقلية مع روبيان والخضروات وصلصة الصويا للحصول على مذاق مالح"
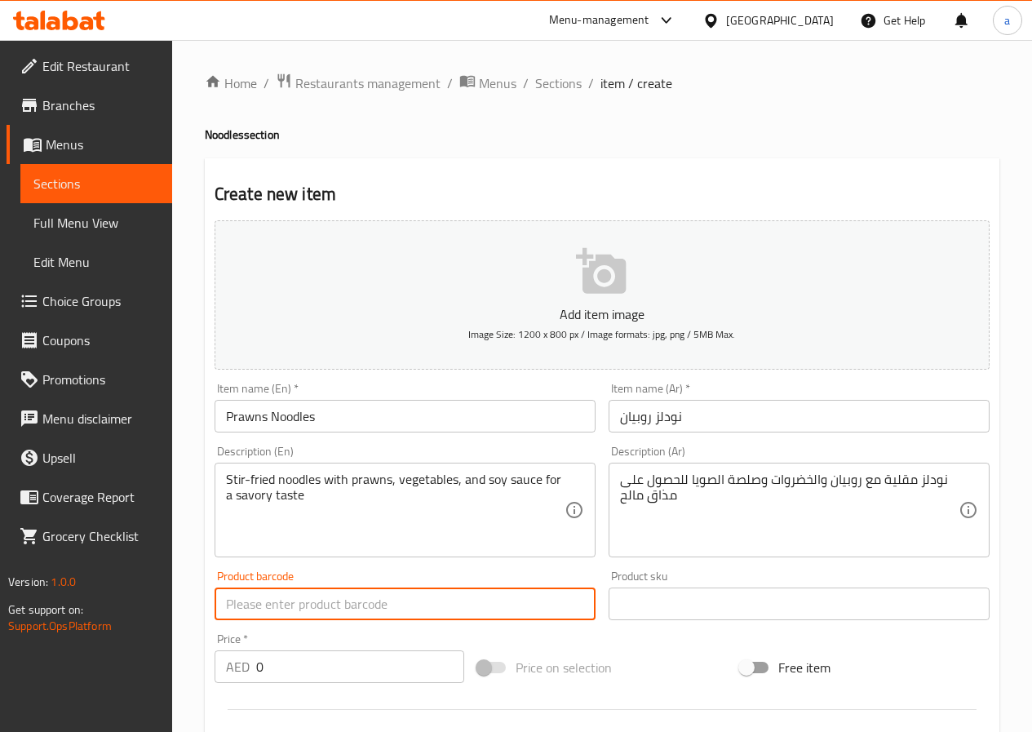
click at [475, 597] on input "text" at bounding box center [405, 604] width 381 height 33
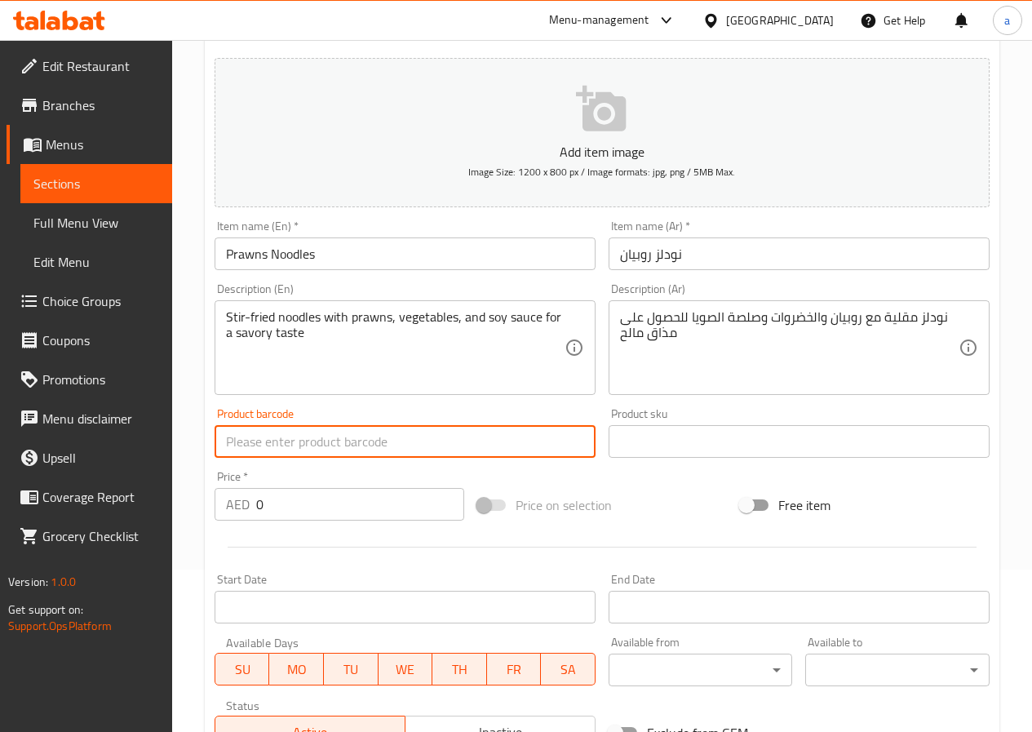
scroll to position [163, 0]
click at [384, 513] on input "0" at bounding box center [360, 503] width 208 height 33
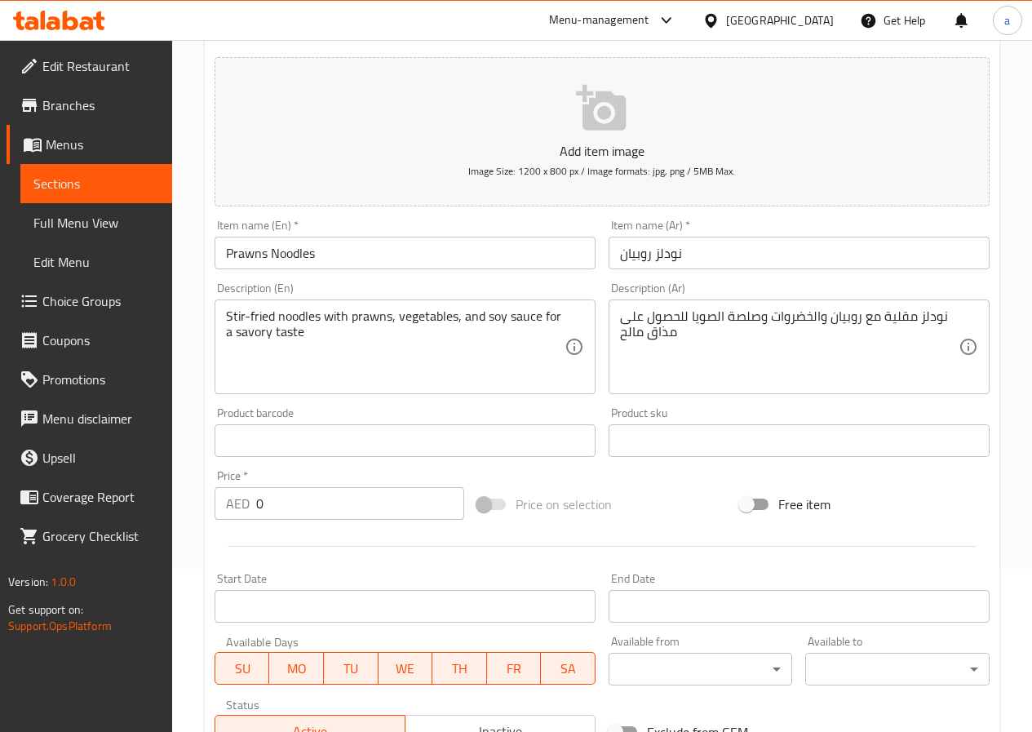
click at [354, 514] on input "0" at bounding box center [360, 503] width 208 height 33
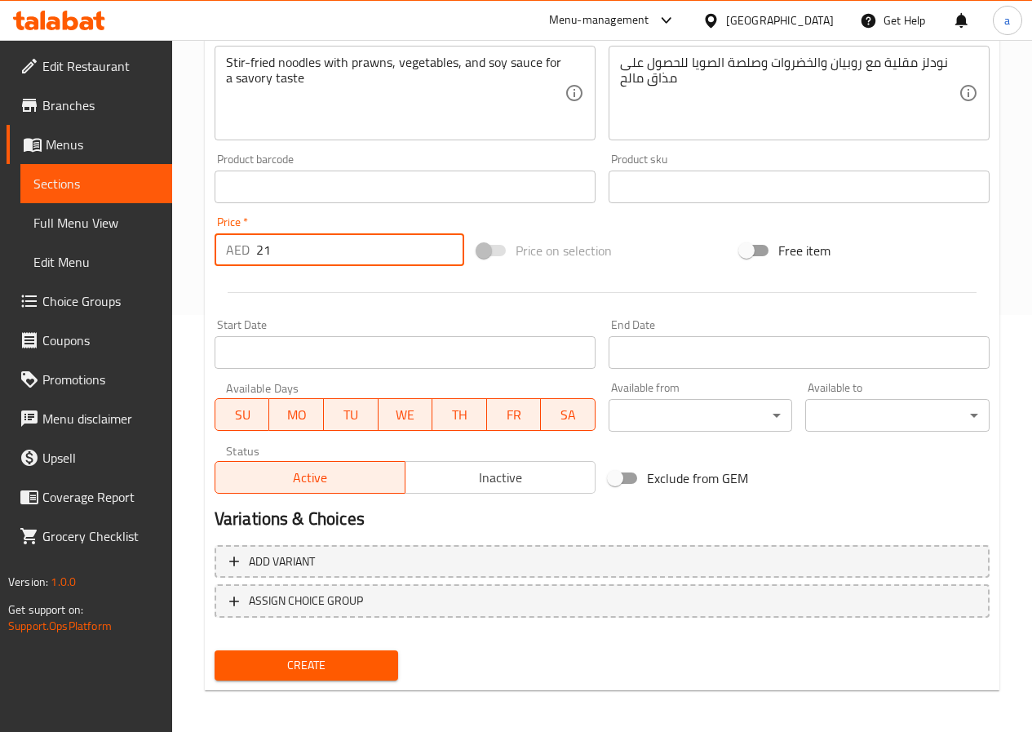
scroll to position [421, 0]
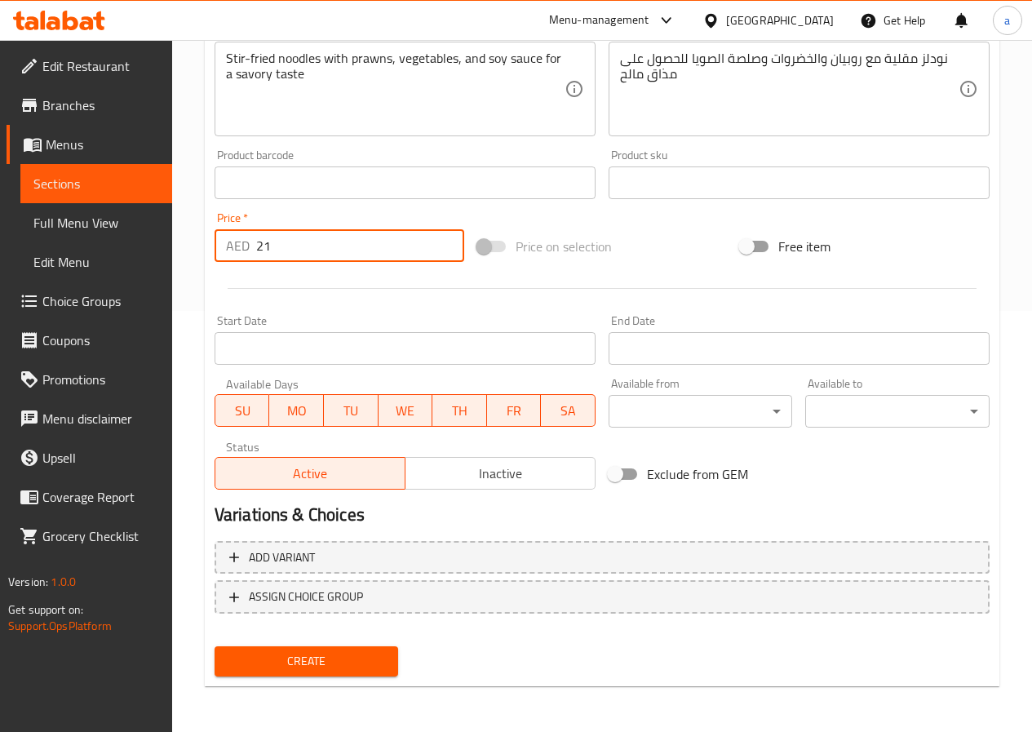
type input "21"
click at [259, 659] on span "Create" at bounding box center [307, 661] width 158 height 20
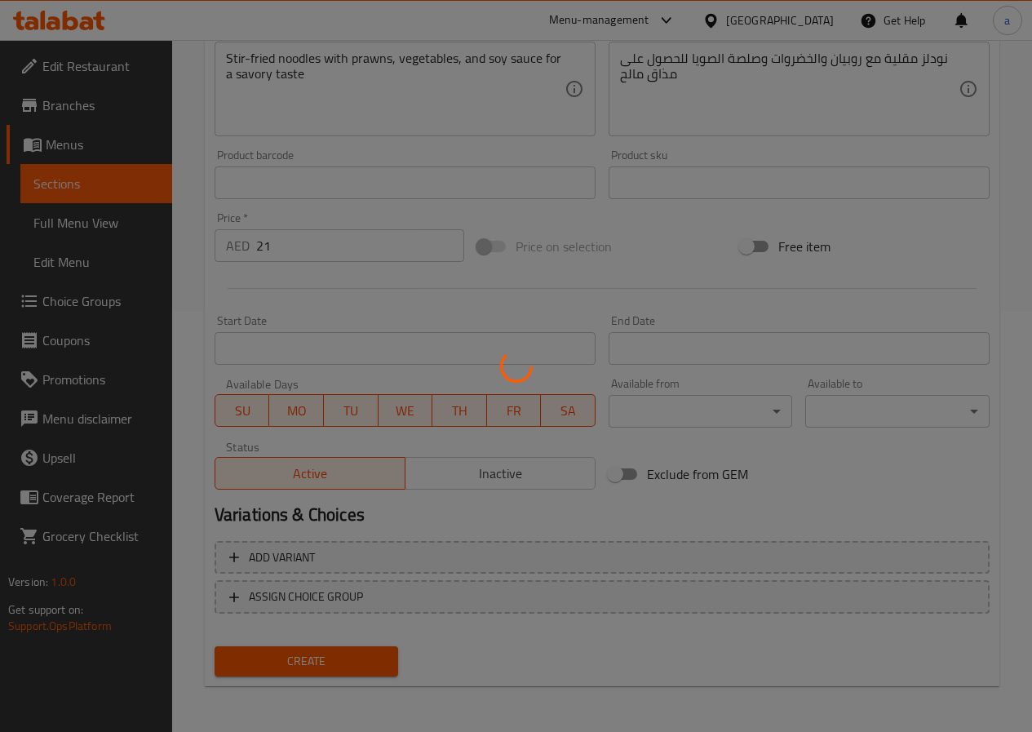
type input "0"
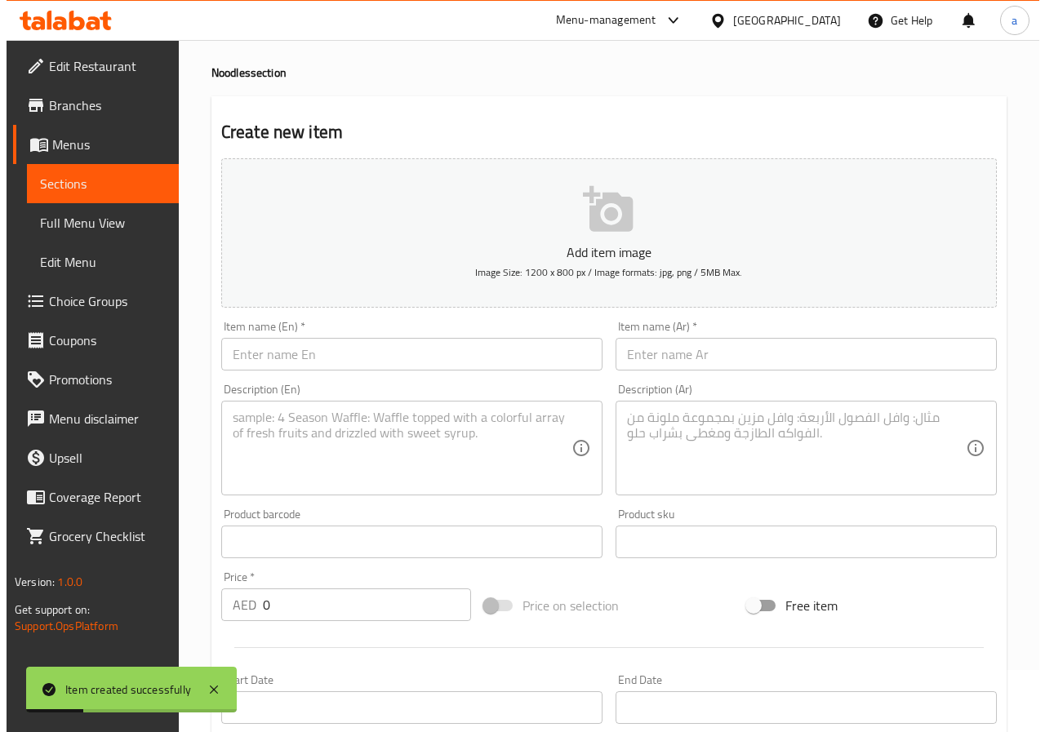
scroll to position [0, 0]
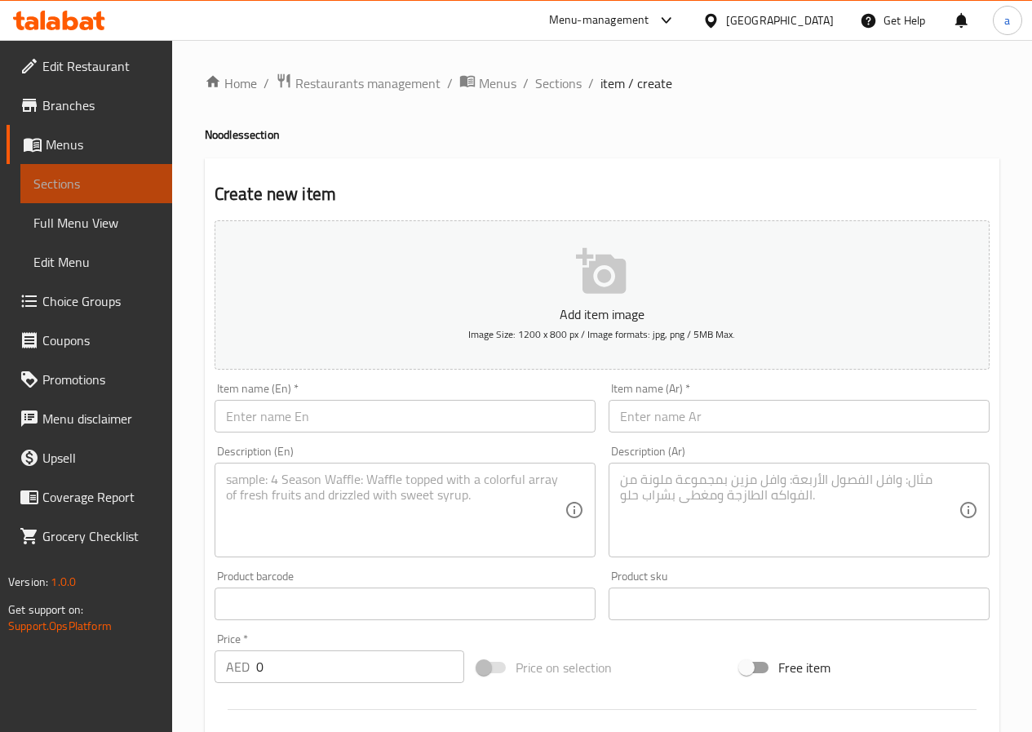
click at [112, 180] on span "Sections" at bounding box center [96, 184] width 126 height 20
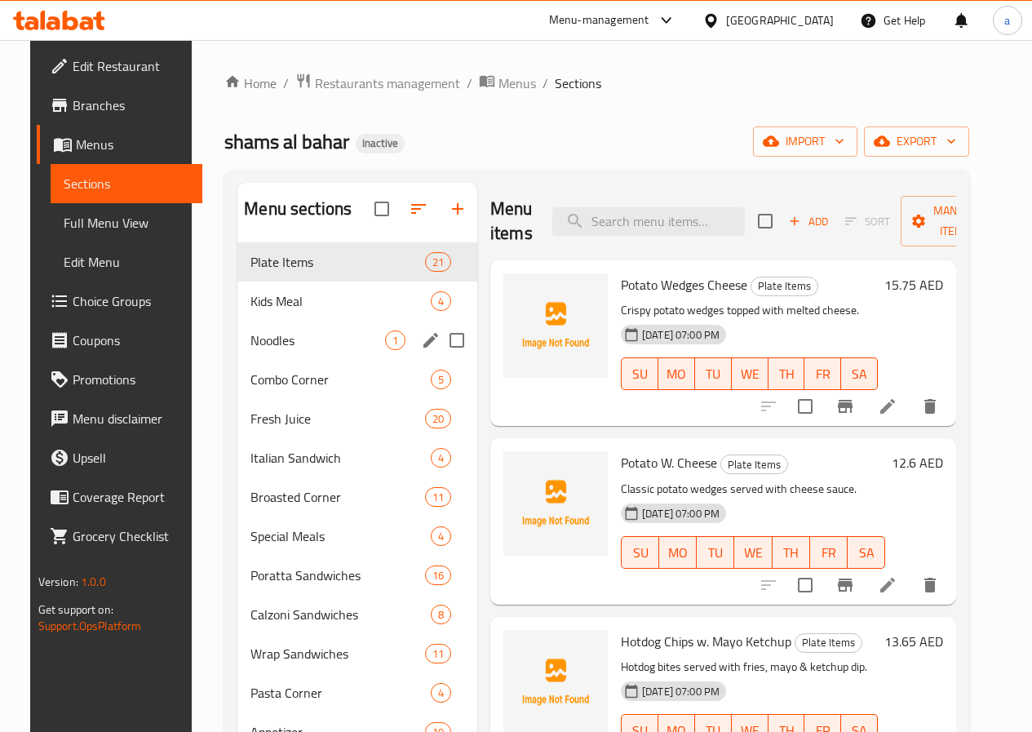
click at [440, 357] on input "Menu sections" at bounding box center [457, 340] width 34 height 34
checkbox input "true"
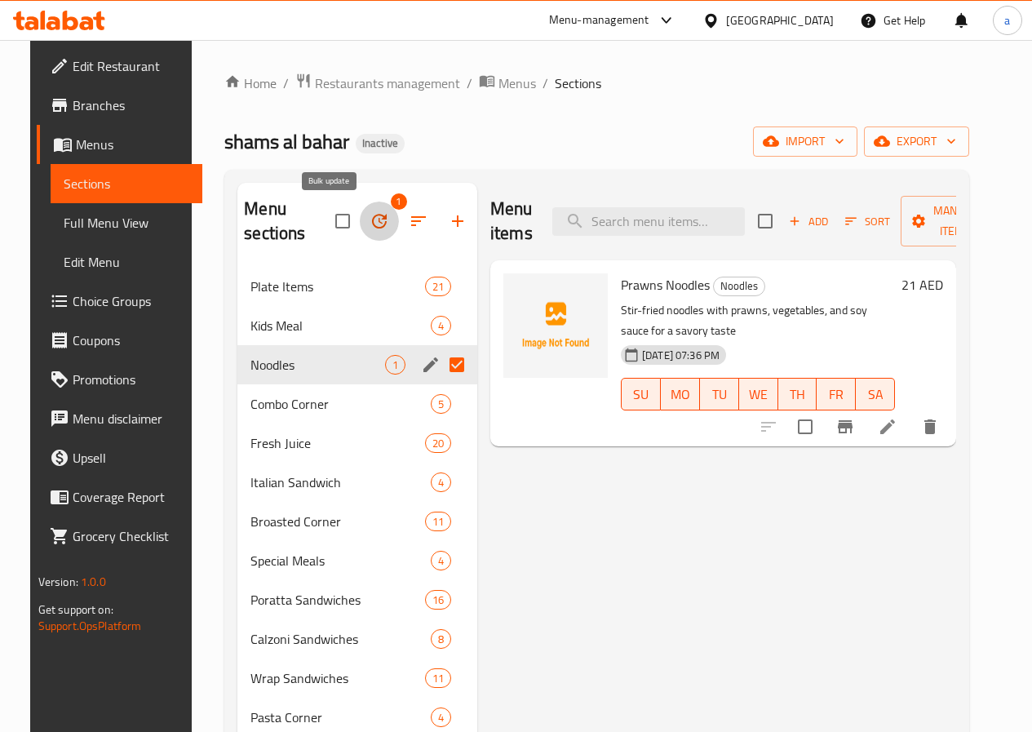
click at [372, 222] on icon "button" at bounding box center [379, 221] width 15 height 15
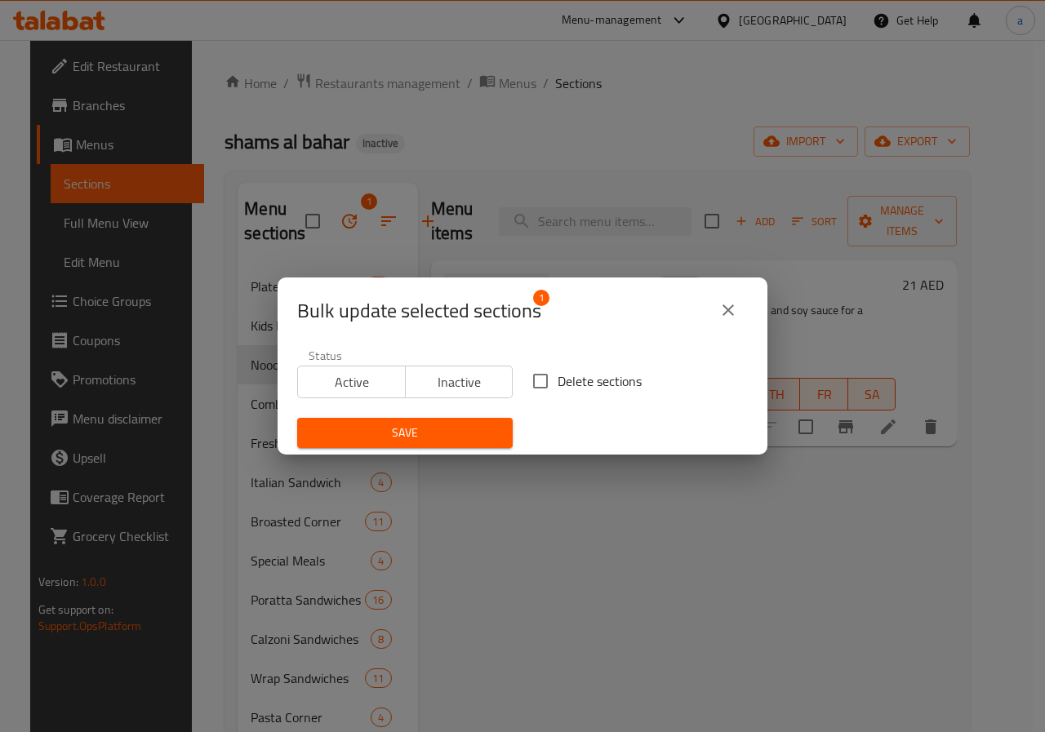
click at [534, 375] on input "Delete sections" at bounding box center [540, 381] width 34 height 34
checkbox input "true"
click at [433, 446] on button "Save" at bounding box center [404, 433] width 215 height 30
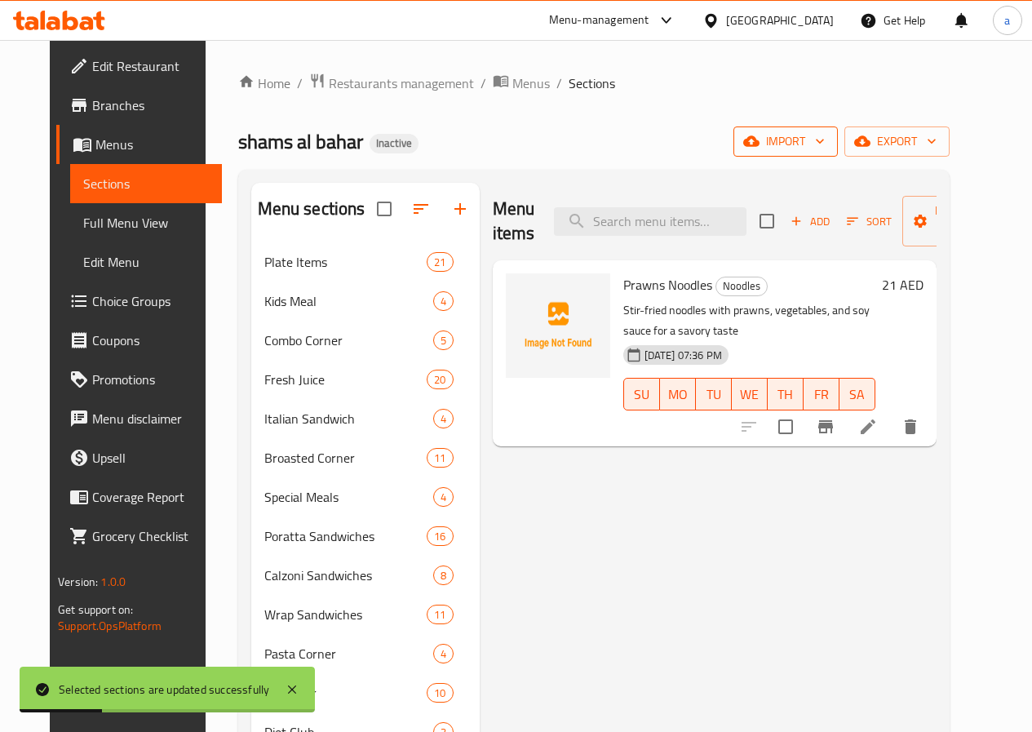
click at [825, 140] on span "import" at bounding box center [786, 141] width 78 height 20
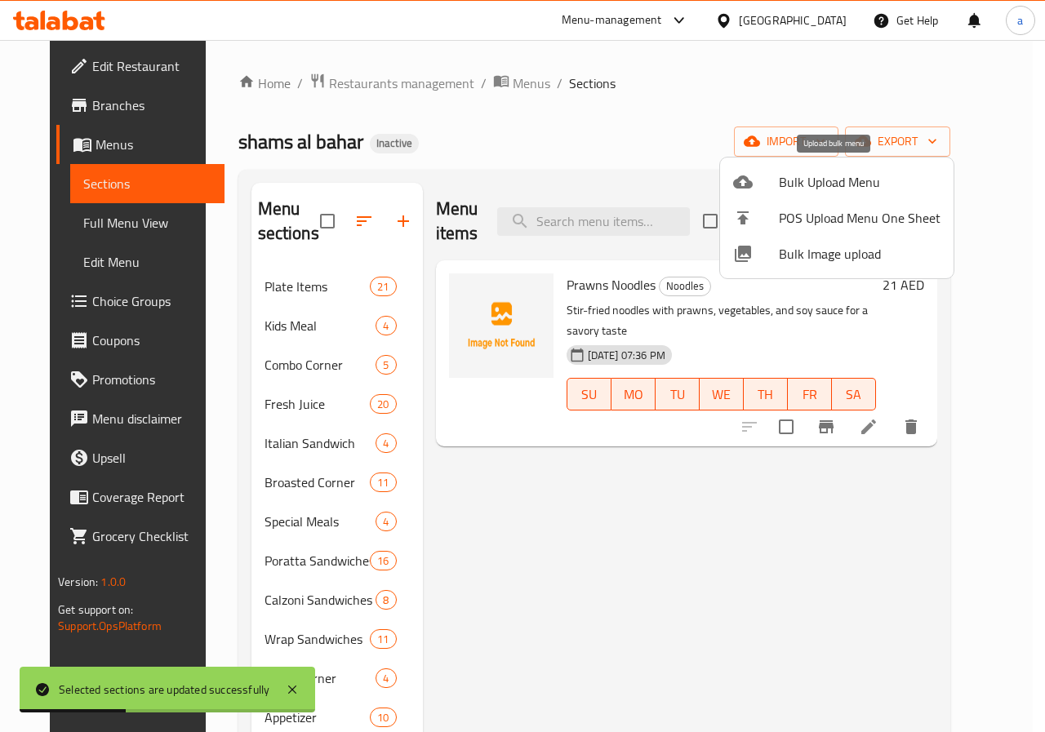
click at [795, 183] on span "Bulk Upload Menu" at bounding box center [860, 182] width 162 height 20
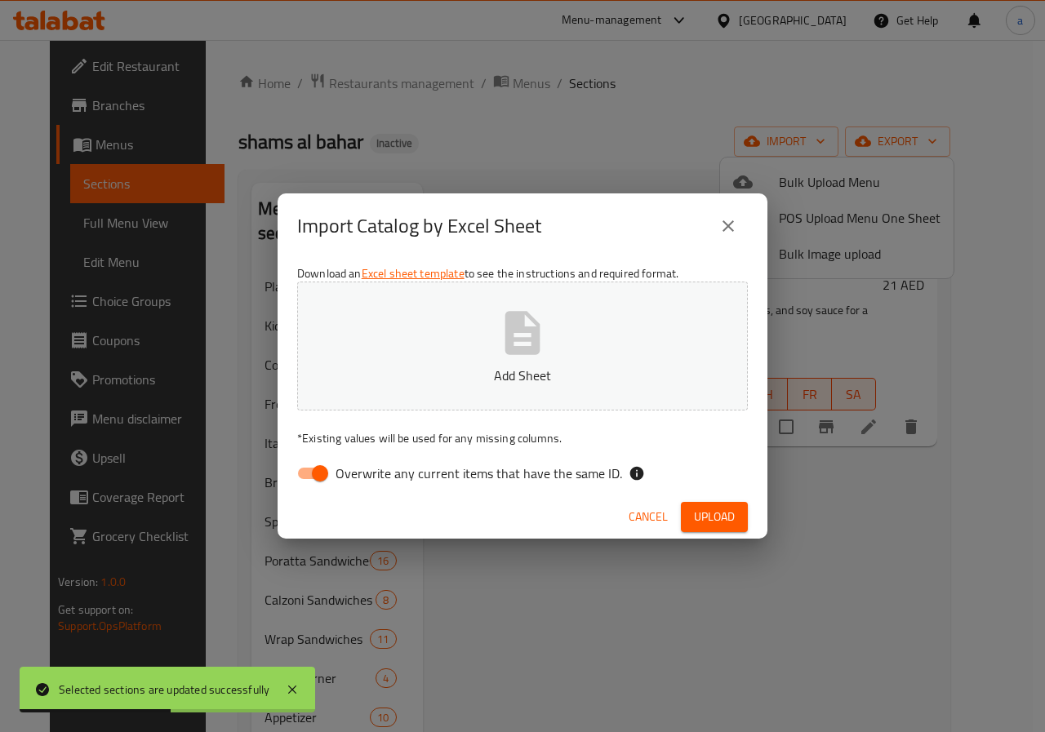
click at [313, 476] on input "Overwrite any current items that have the same ID." at bounding box center [319, 473] width 93 height 31
checkbox input "false"
click at [715, 505] on button "Upload" at bounding box center [714, 517] width 67 height 30
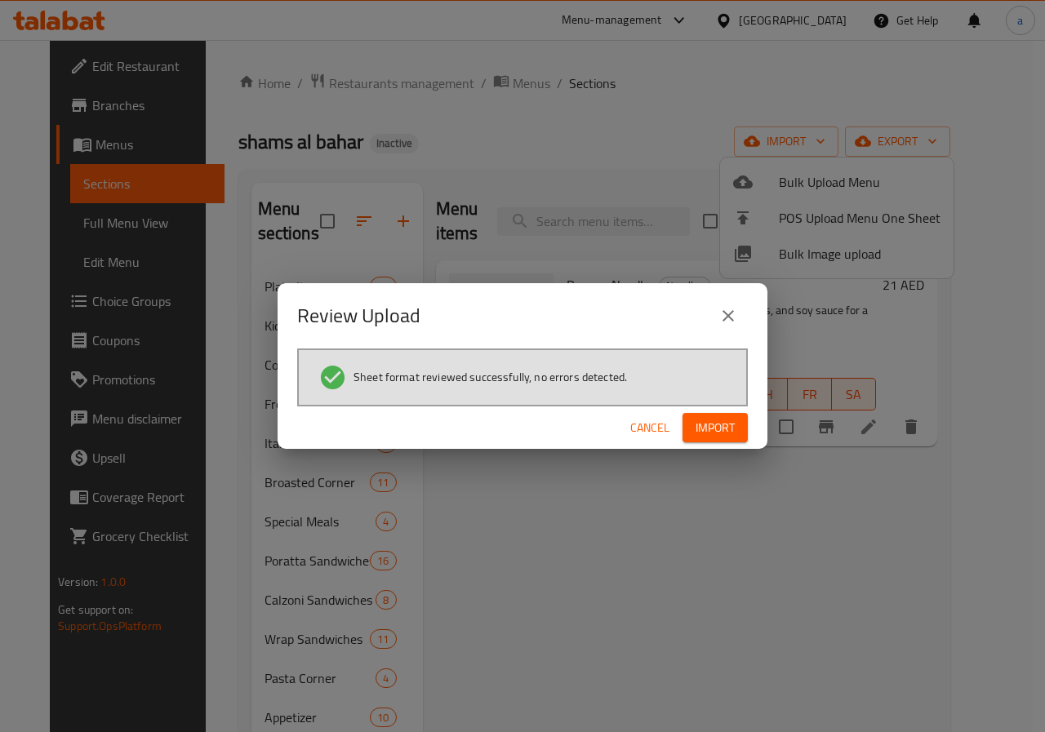
click at [708, 427] on span "Import" at bounding box center [714, 428] width 39 height 20
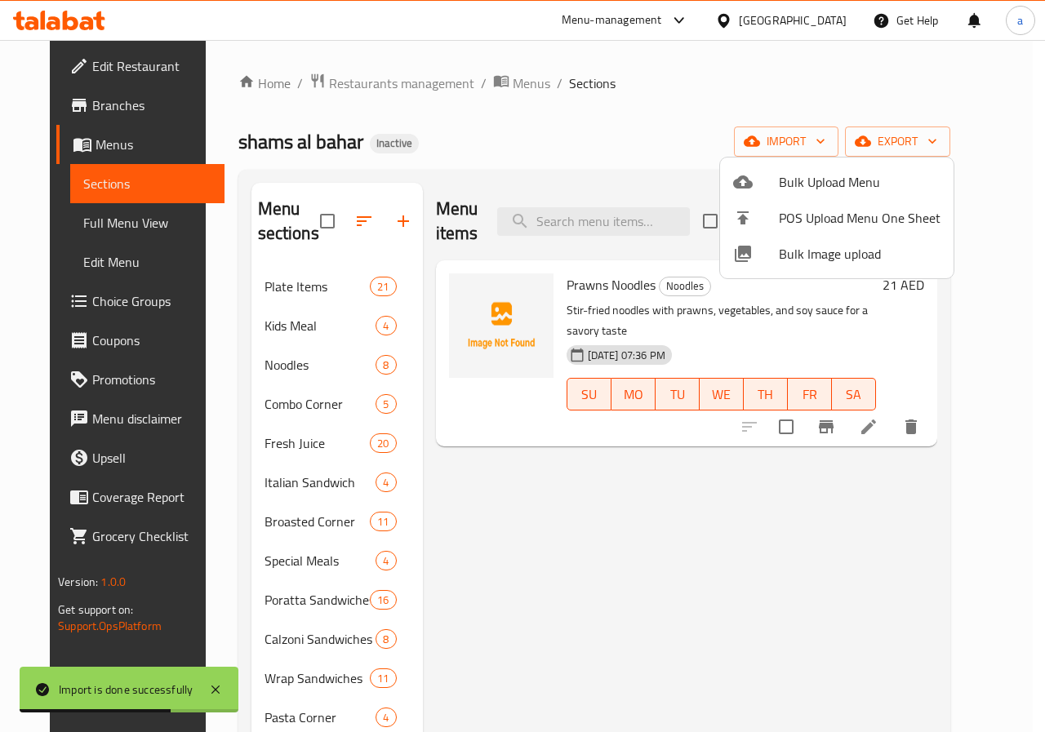
click at [277, 369] on div at bounding box center [522, 366] width 1045 height 732
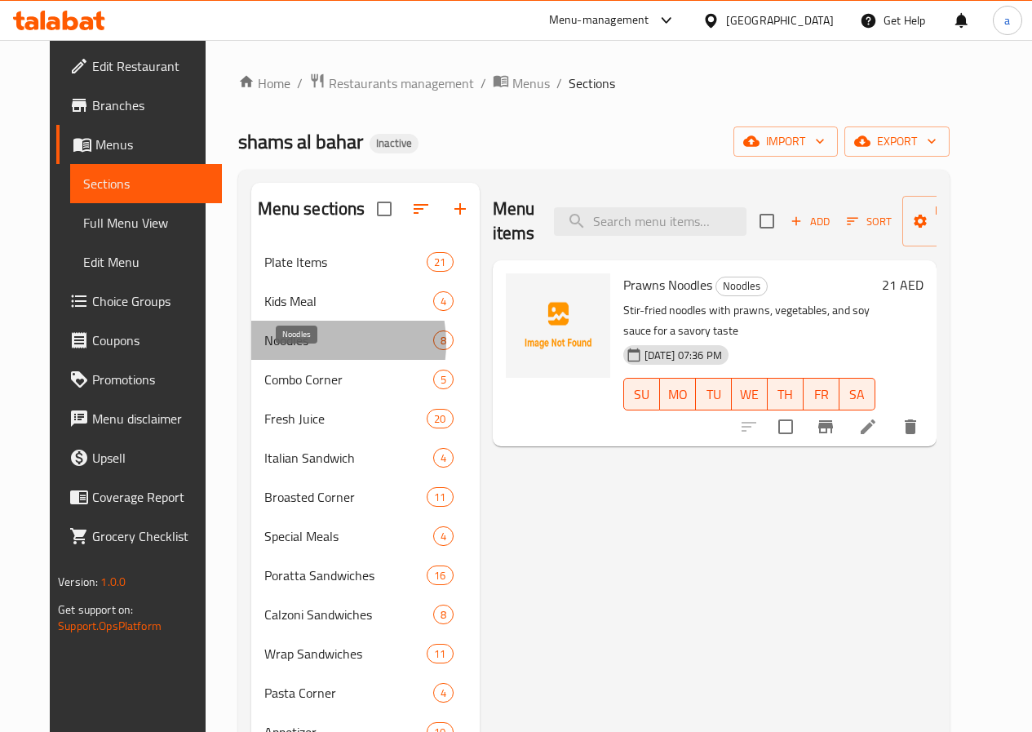
click at [278, 350] on span "Noodles" at bounding box center [348, 341] width 169 height 20
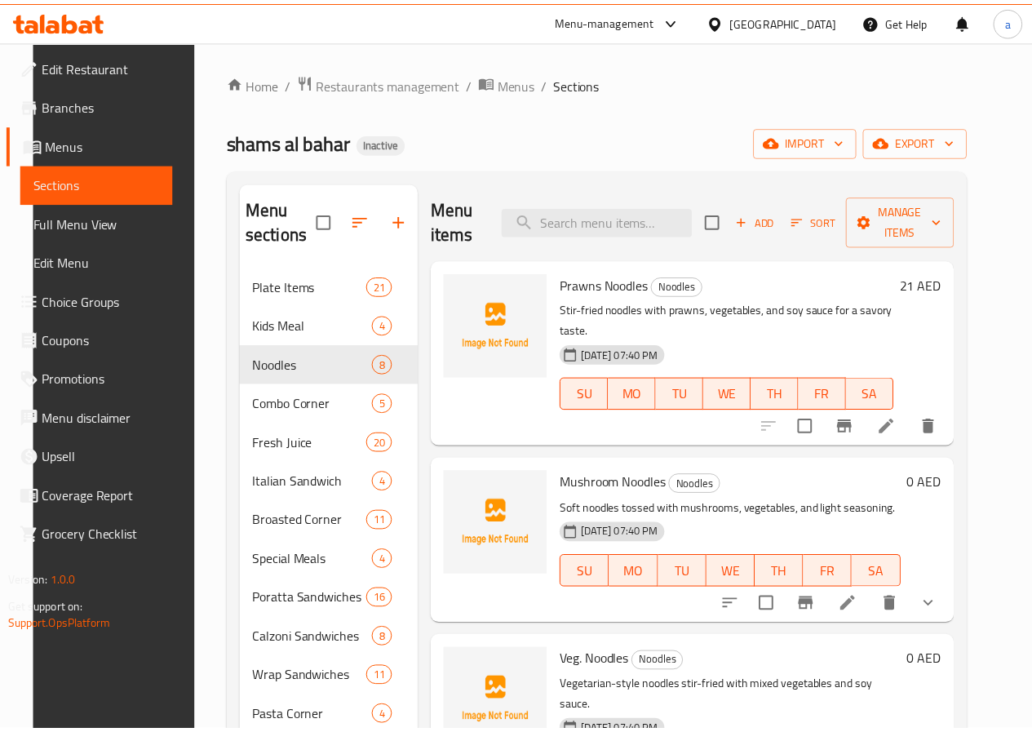
scroll to position [229, 0]
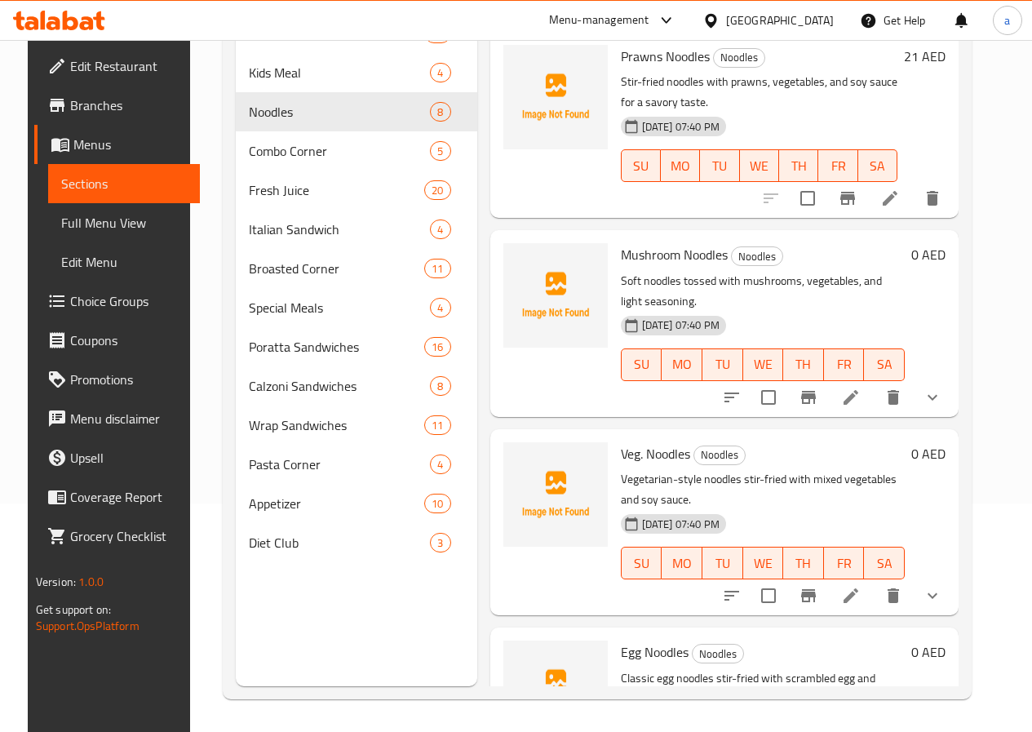
click at [91, 221] on span "Full Menu View" at bounding box center [124, 223] width 126 height 20
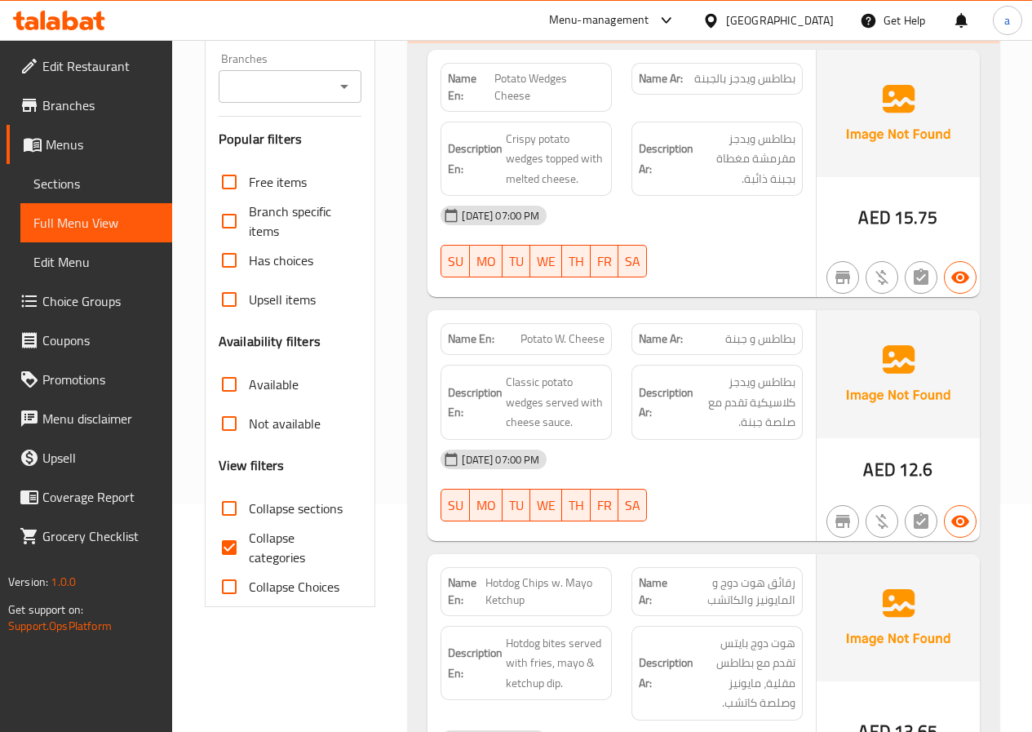
click at [228, 553] on input "Collapse categories" at bounding box center [229, 547] width 39 height 39
checkbox input "false"
click at [231, 512] on input "Collapse sections" at bounding box center [229, 508] width 39 height 39
checkbox input "true"
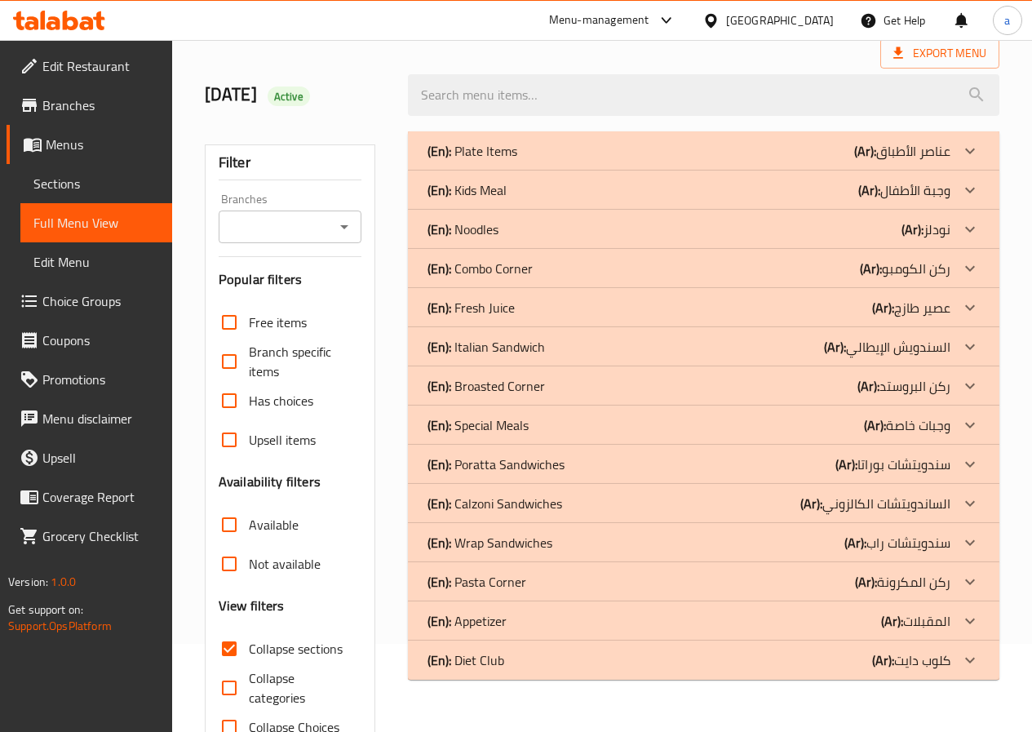
scroll to position [55, 0]
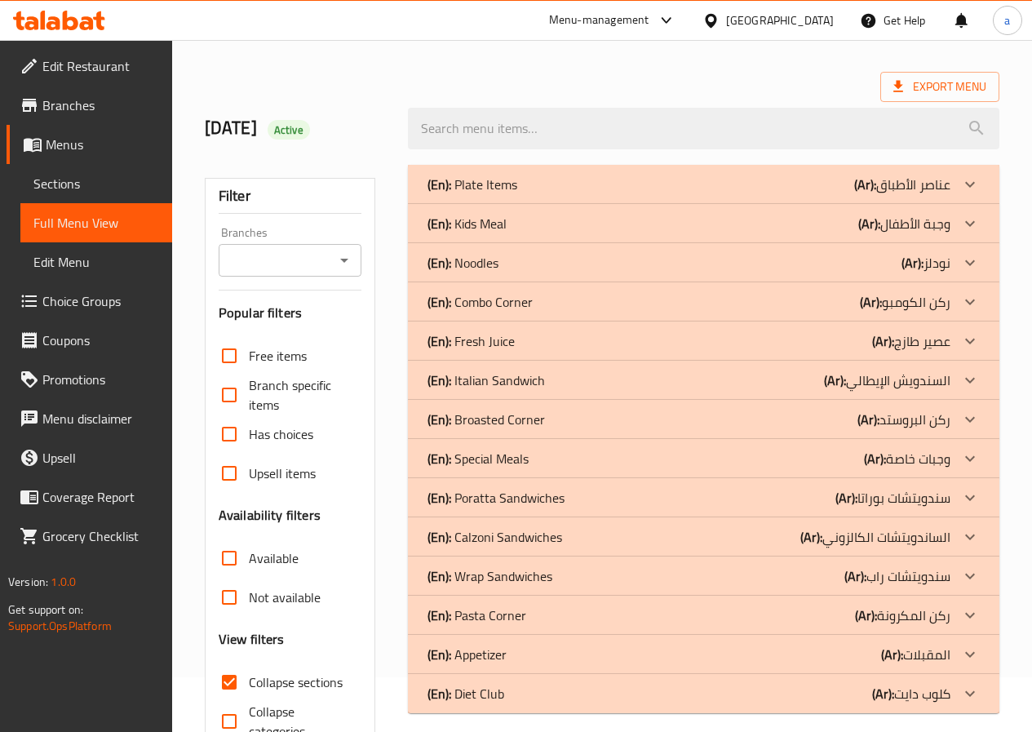
click at [961, 263] on icon at bounding box center [971, 263] width 20 height 20
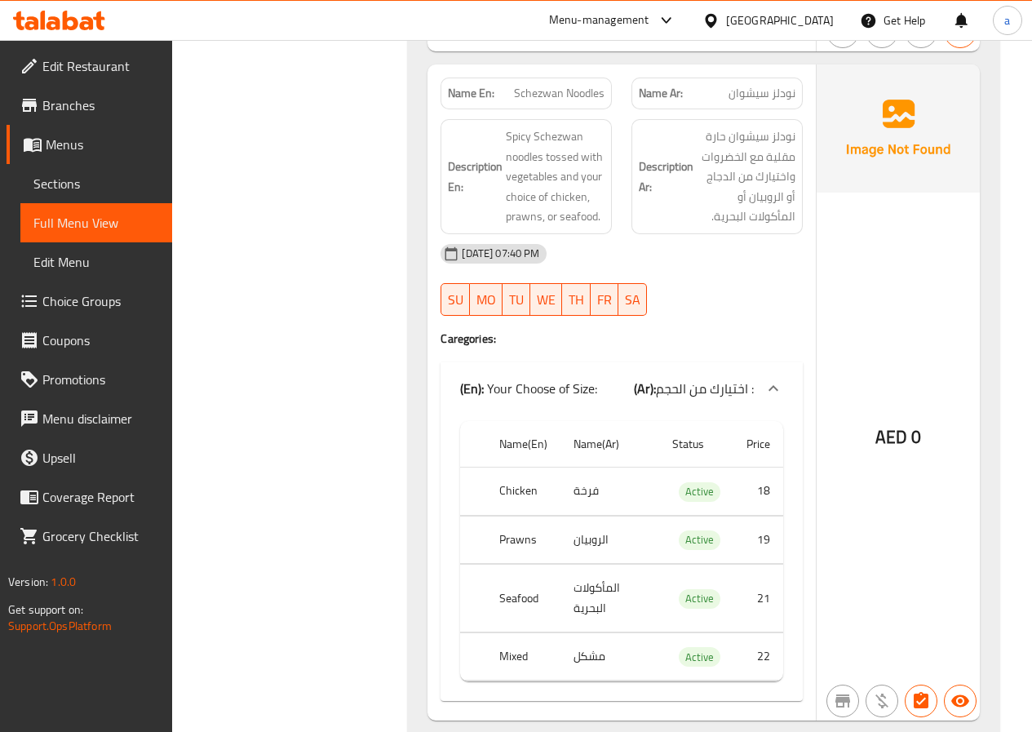
scroll to position [3780, 0]
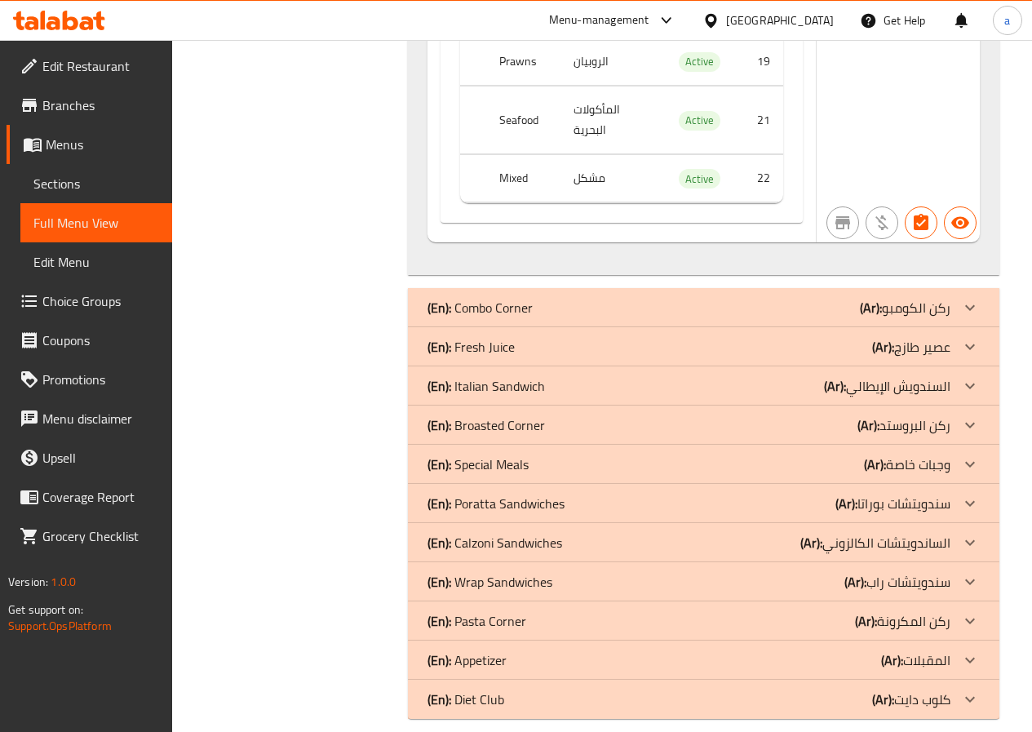
click at [970, 298] on icon at bounding box center [971, 308] width 20 height 20
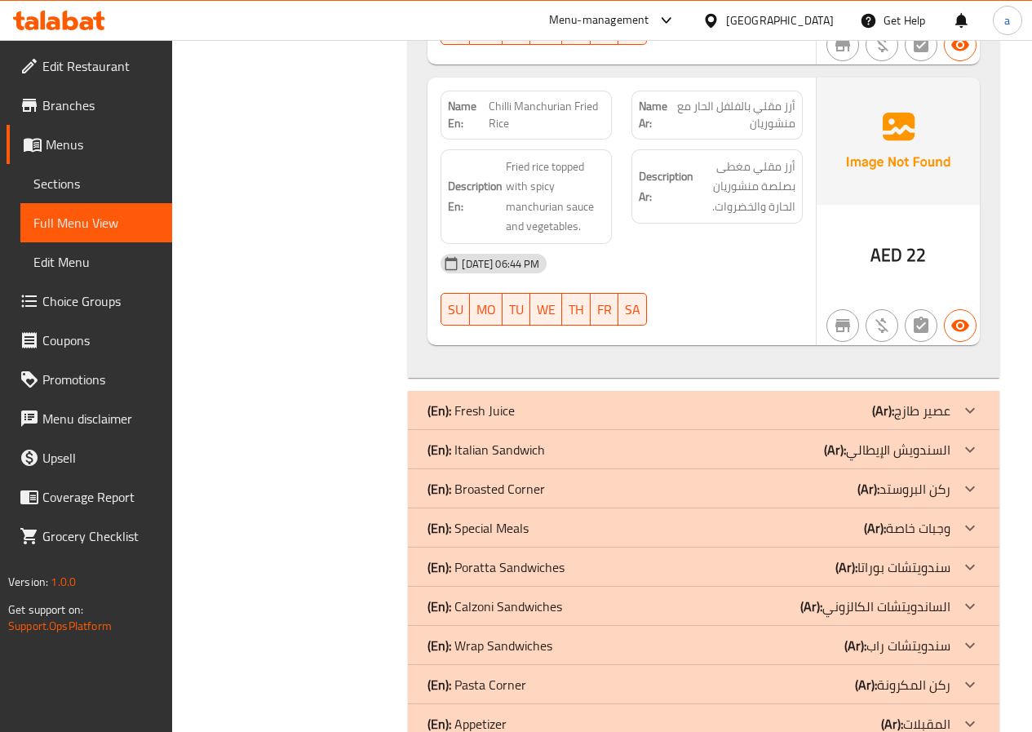
scroll to position [5222, 0]
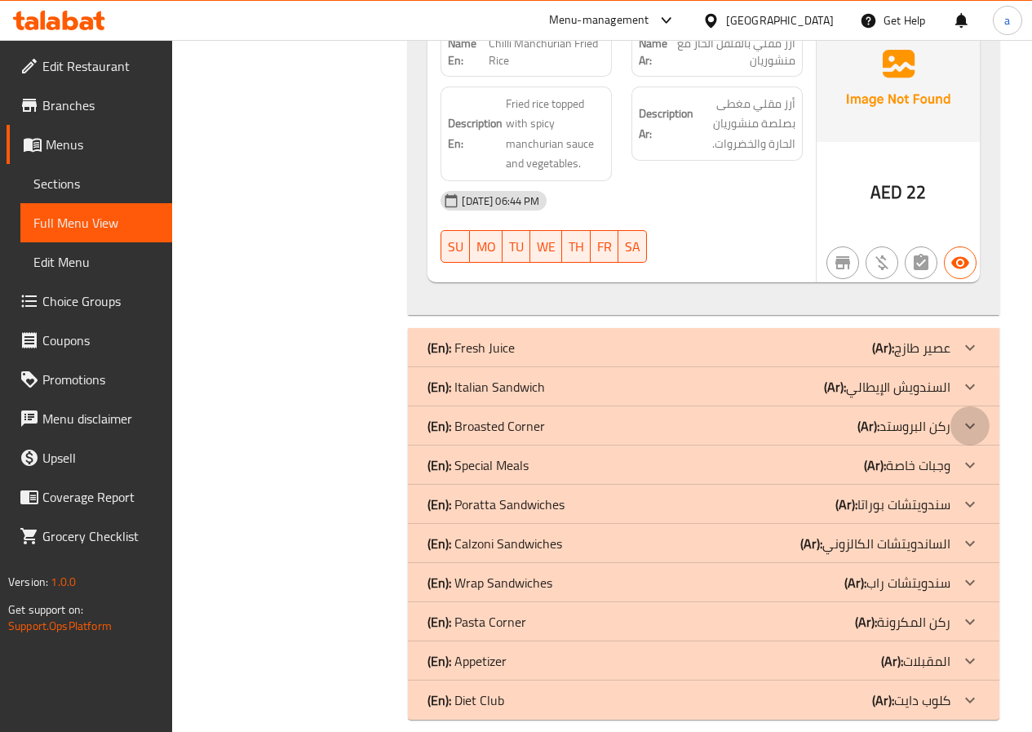
click at [962, 416] on icon at bounding box center [971, 426] width 20 height 20
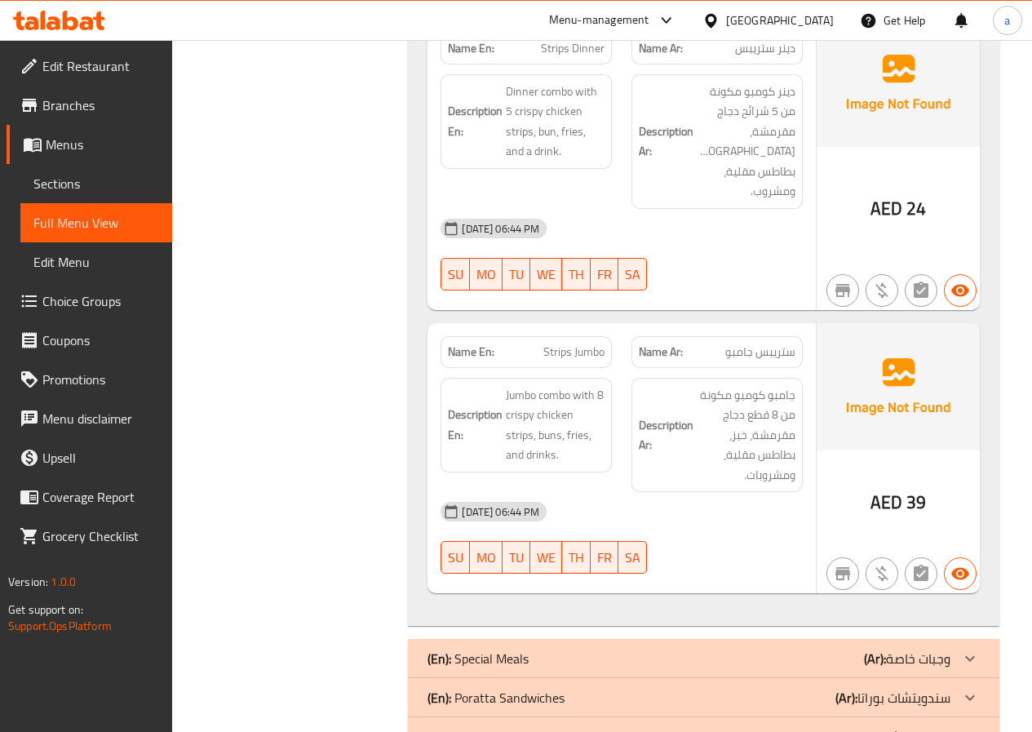
scroll to position [8386, 0]
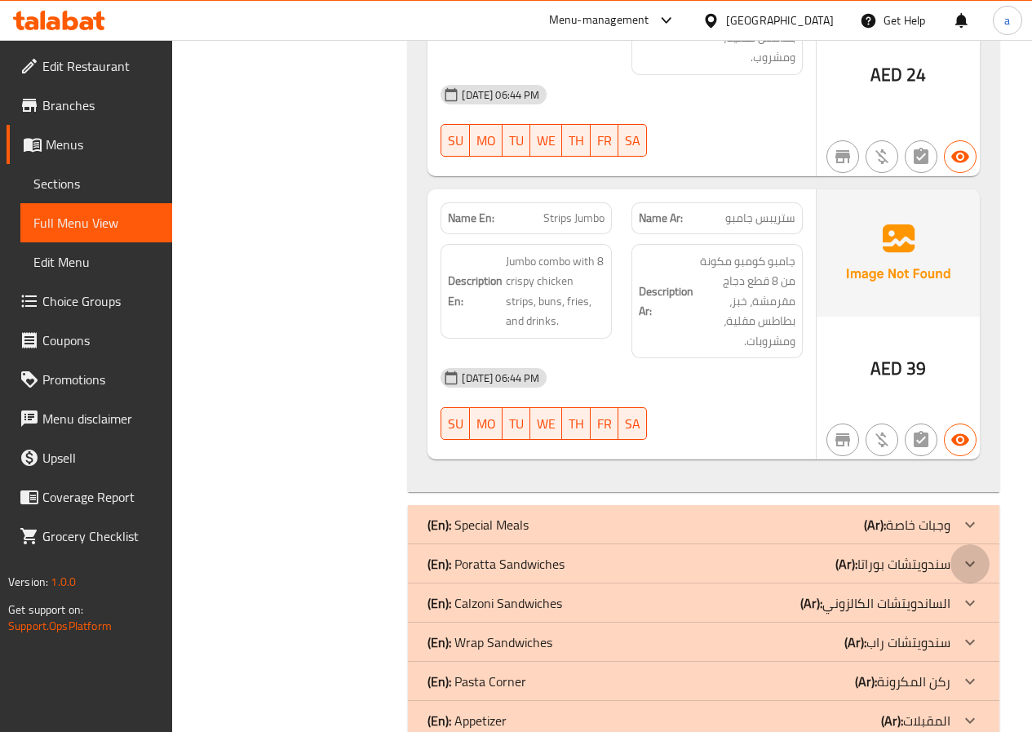
click at [968, 554] on icon at bounding box center [971, 564] width 20 height 20
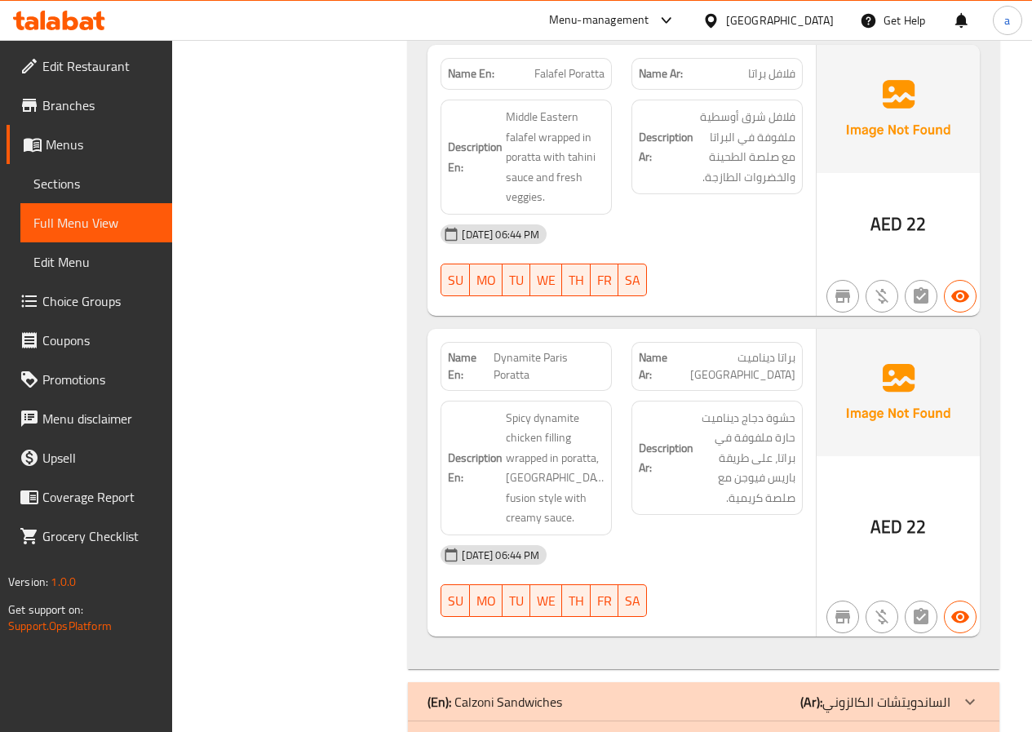
scroll to position [13107, 0]
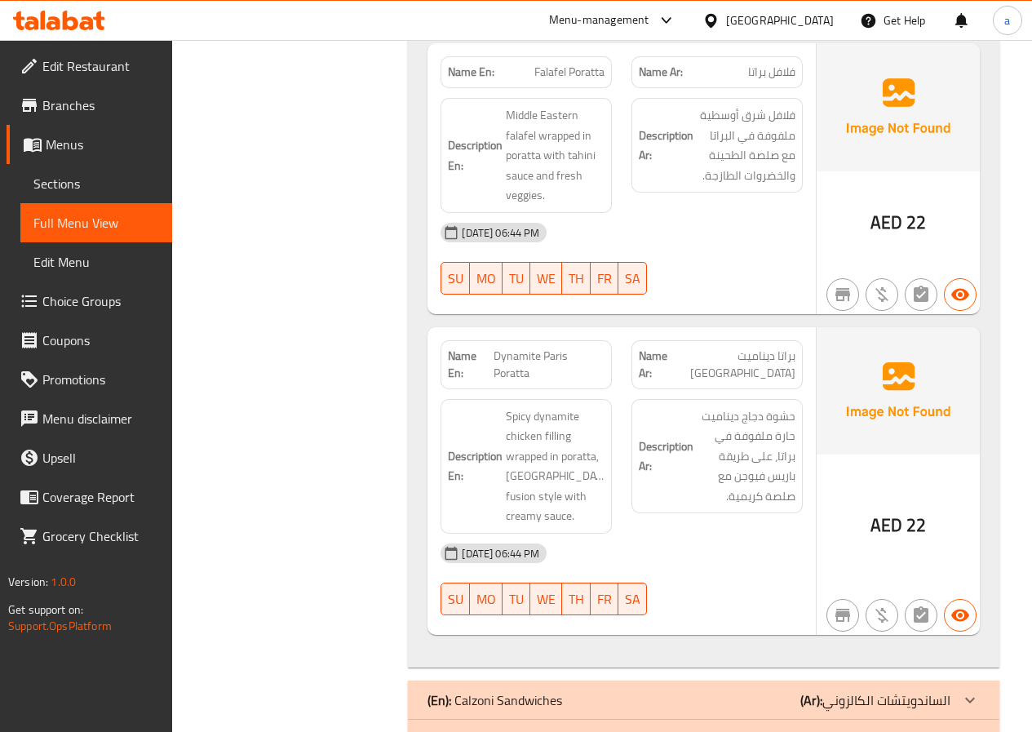
click at [971, 730] on icon at bounding box center [971, 740] width 20 height 20
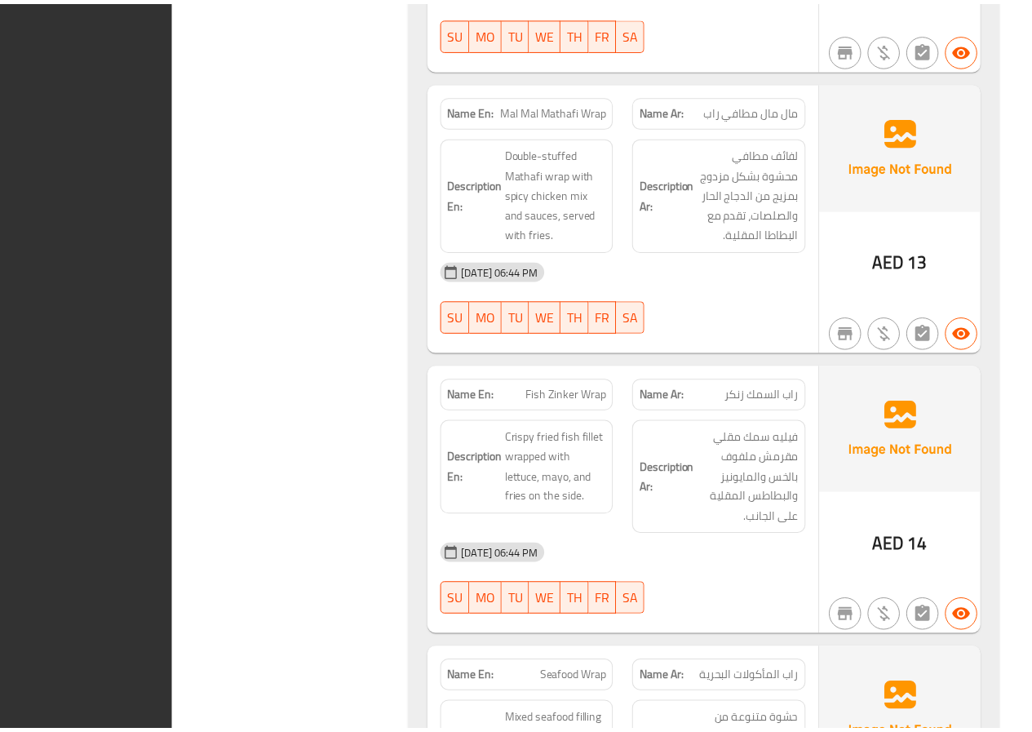
scroll to position [16115, 0]
